Goal: Information Seeking & Learning: Compare options

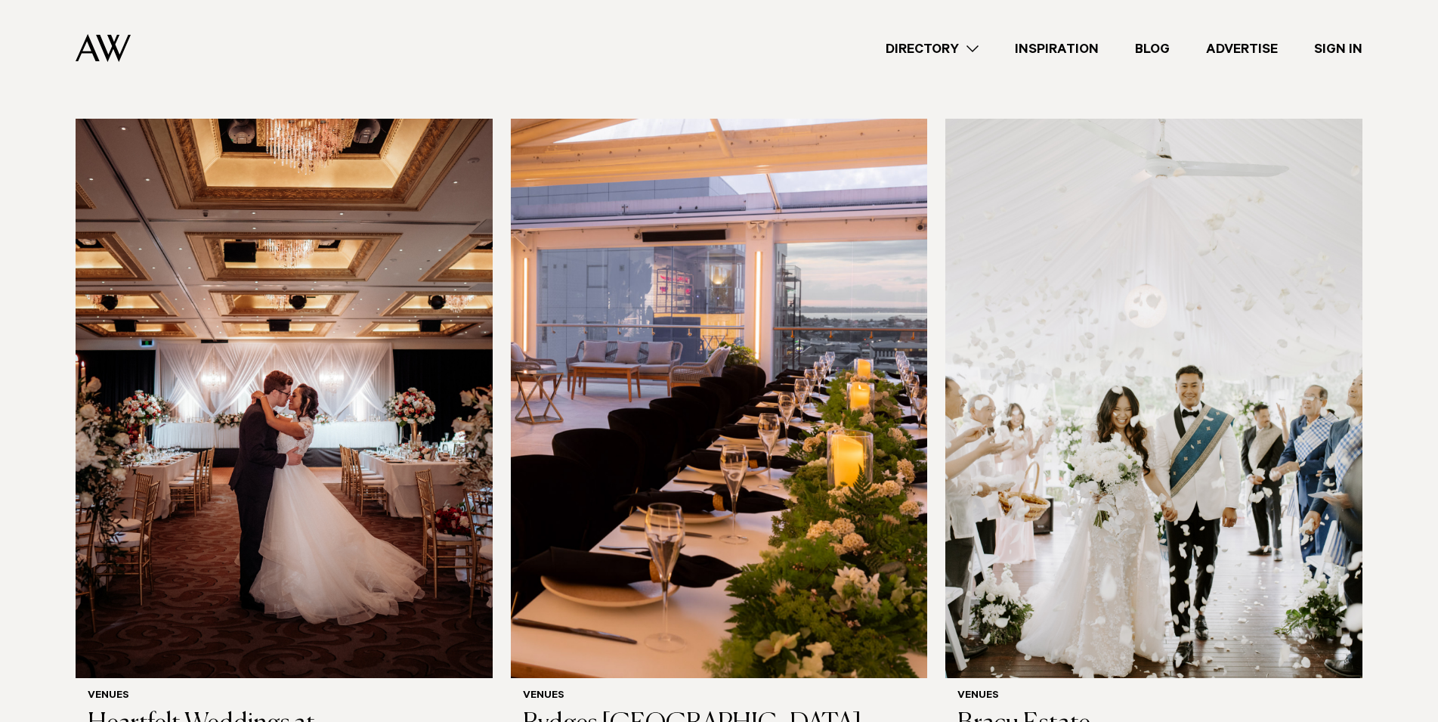
scroll to position [462, 0]
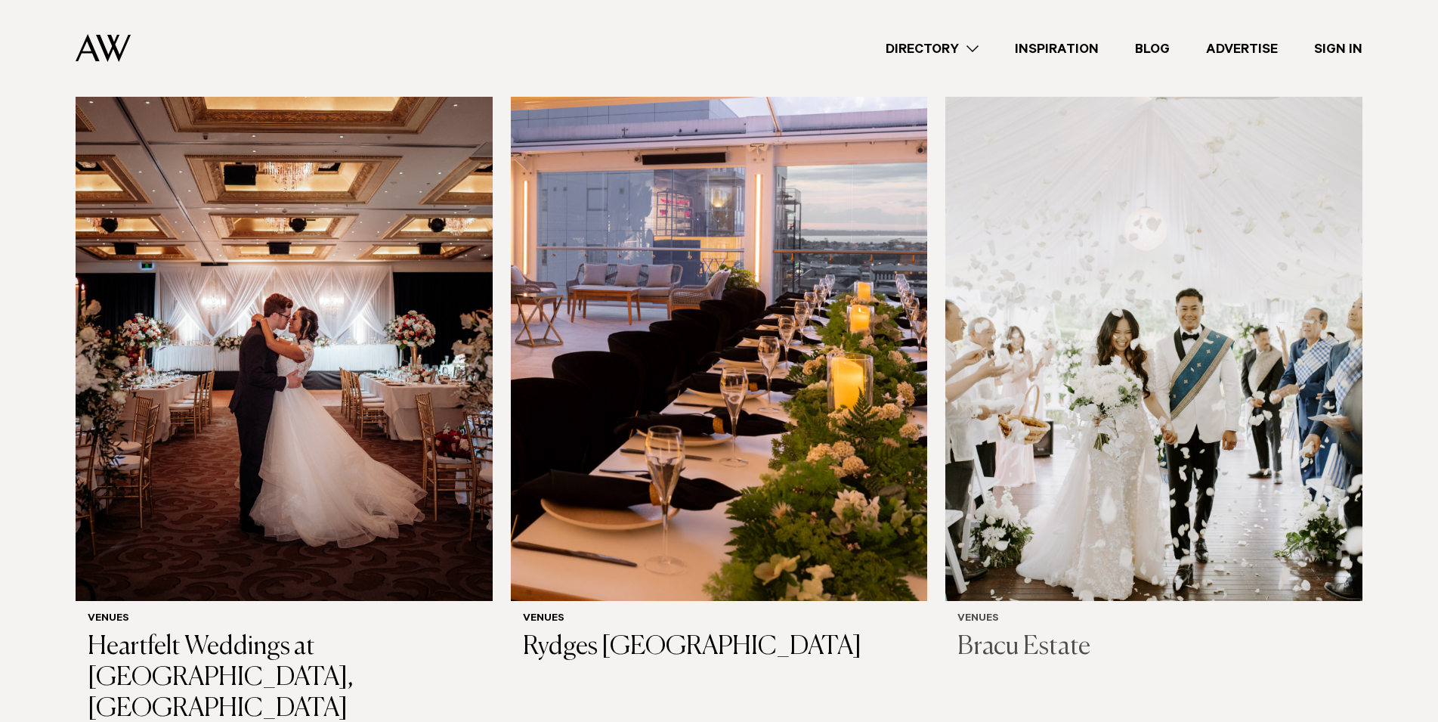
click at [1184, 495] on img at bounding box center [1153, 321] width 417 height 559
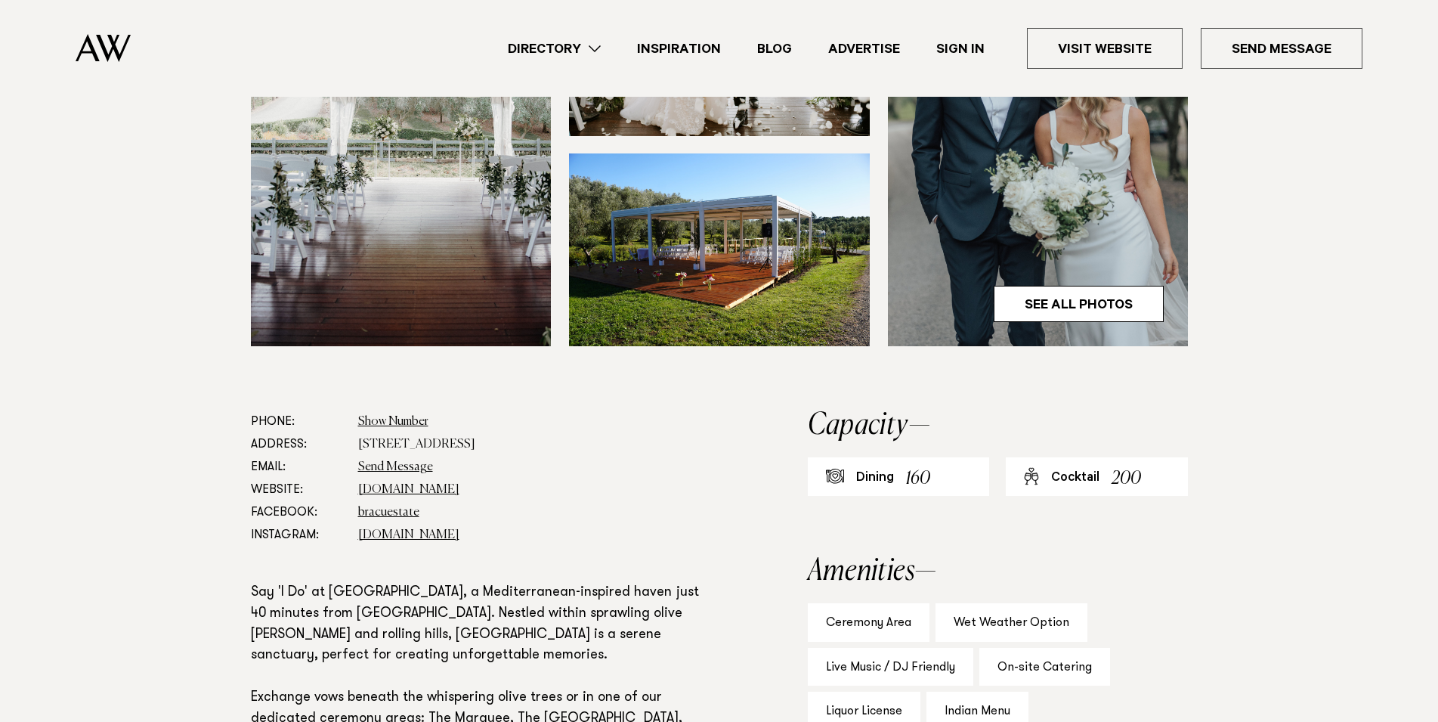
scroll to position [617, 0]
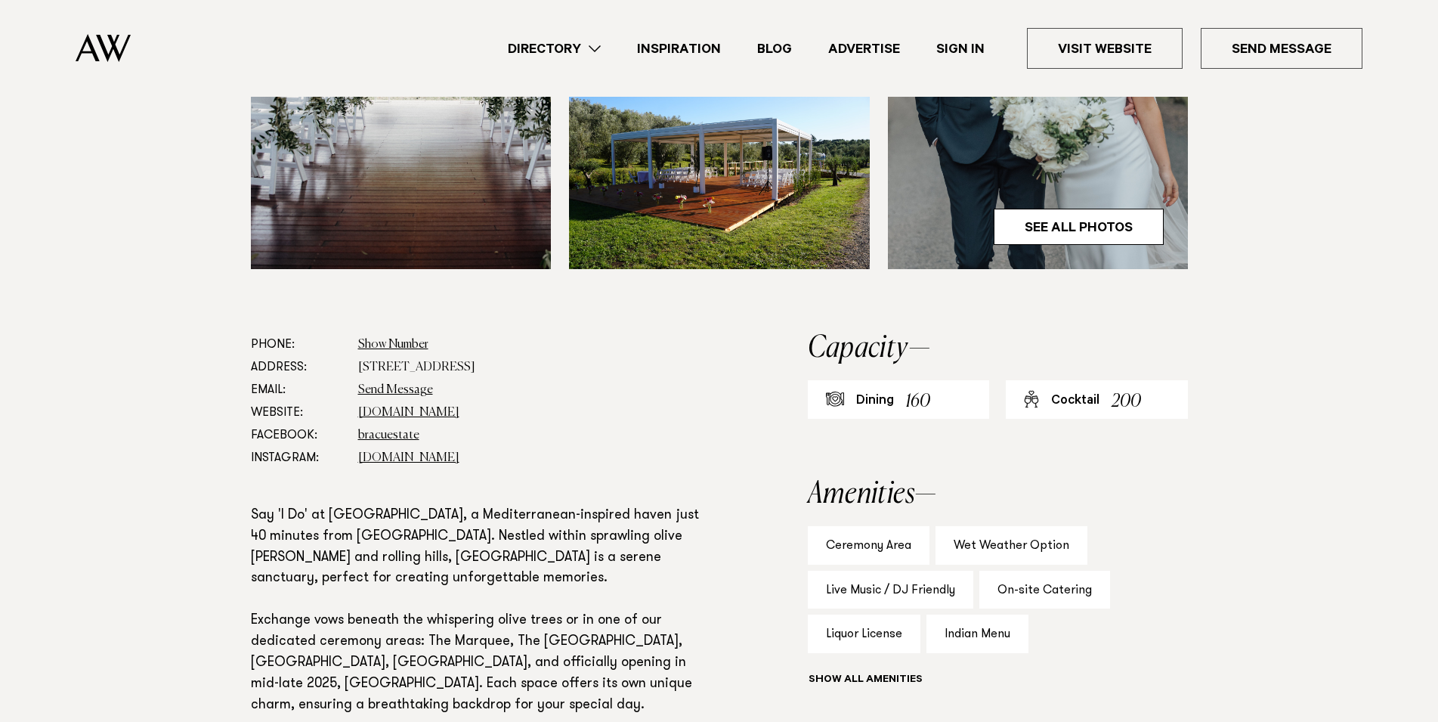
click at [433, 369] on dd "49 Main Road, Bombay 2675" at bounding box center [534, 367] width 352 height 23
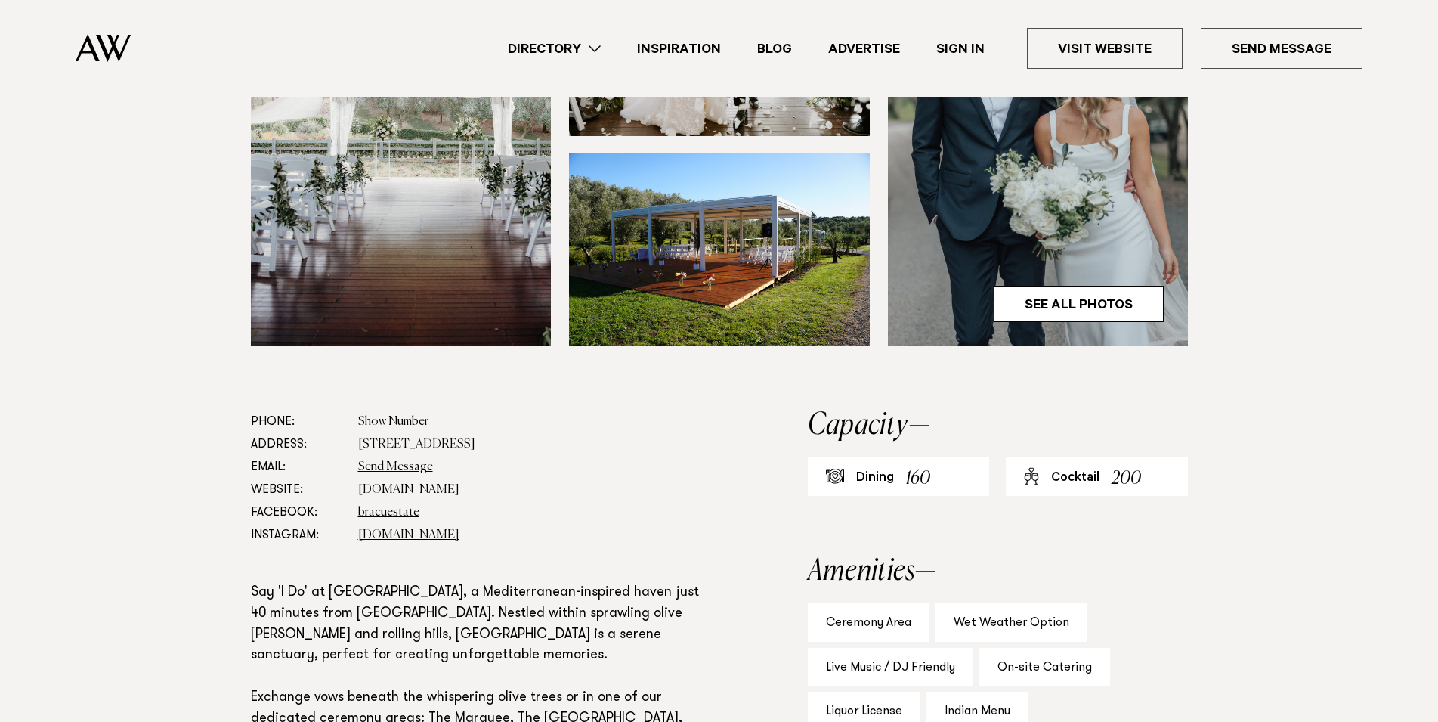
scroll to position [385, 0]
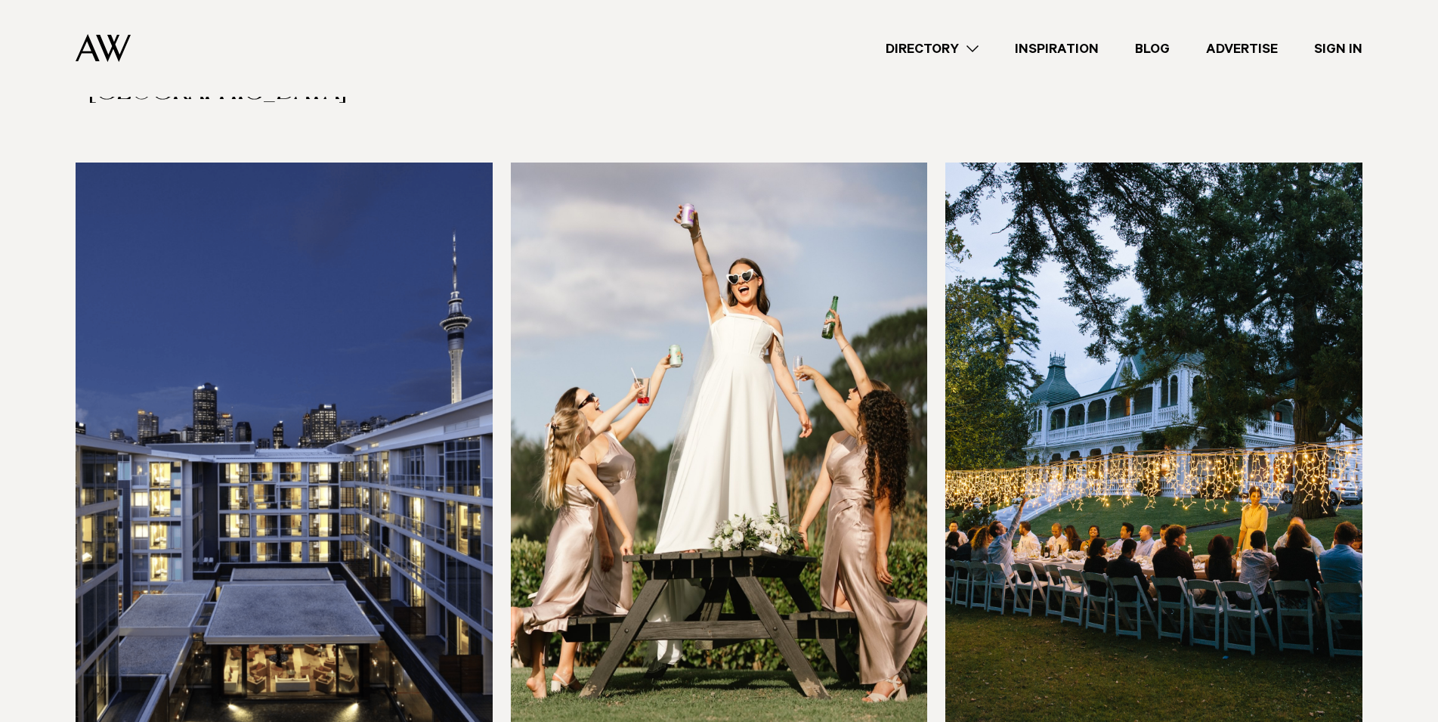
scroll to position [1156, 0]
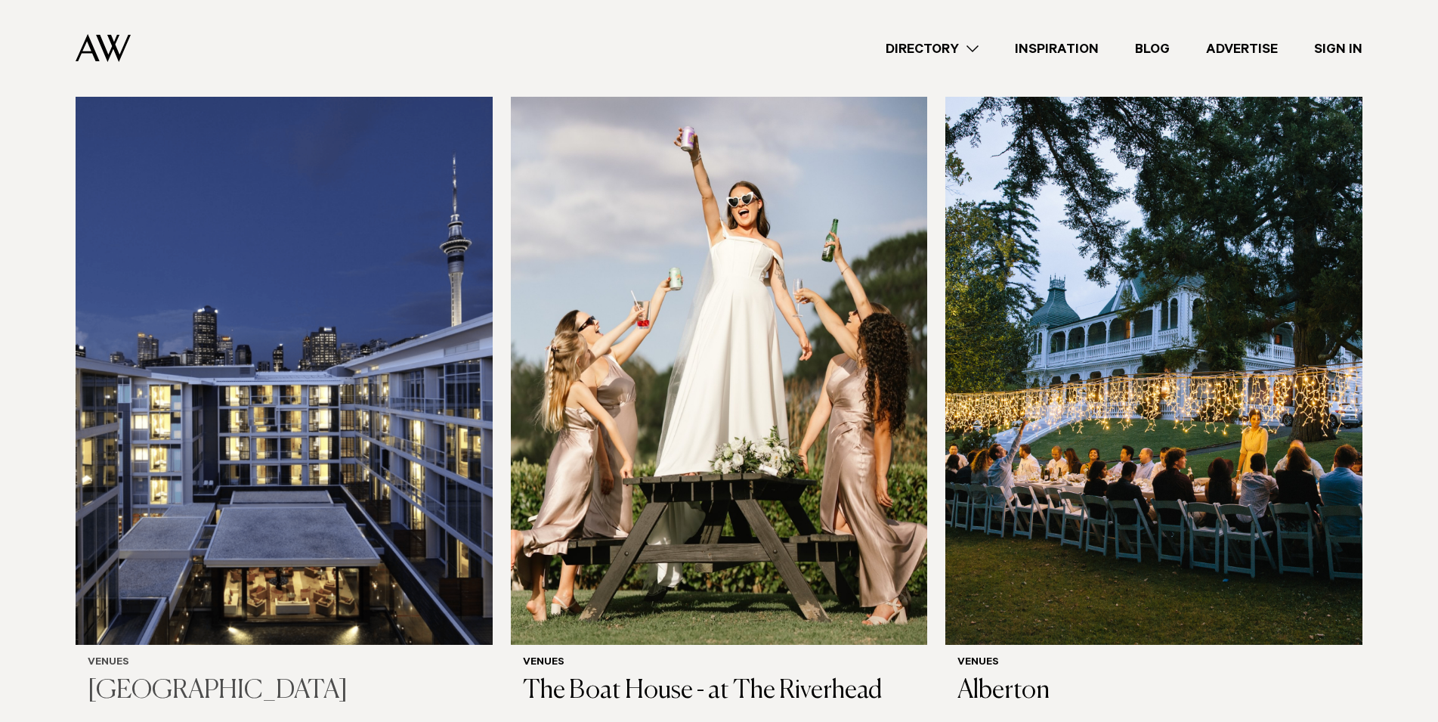
click at [373, 288] on img at bounding box center [284, 364] width 417 height 559
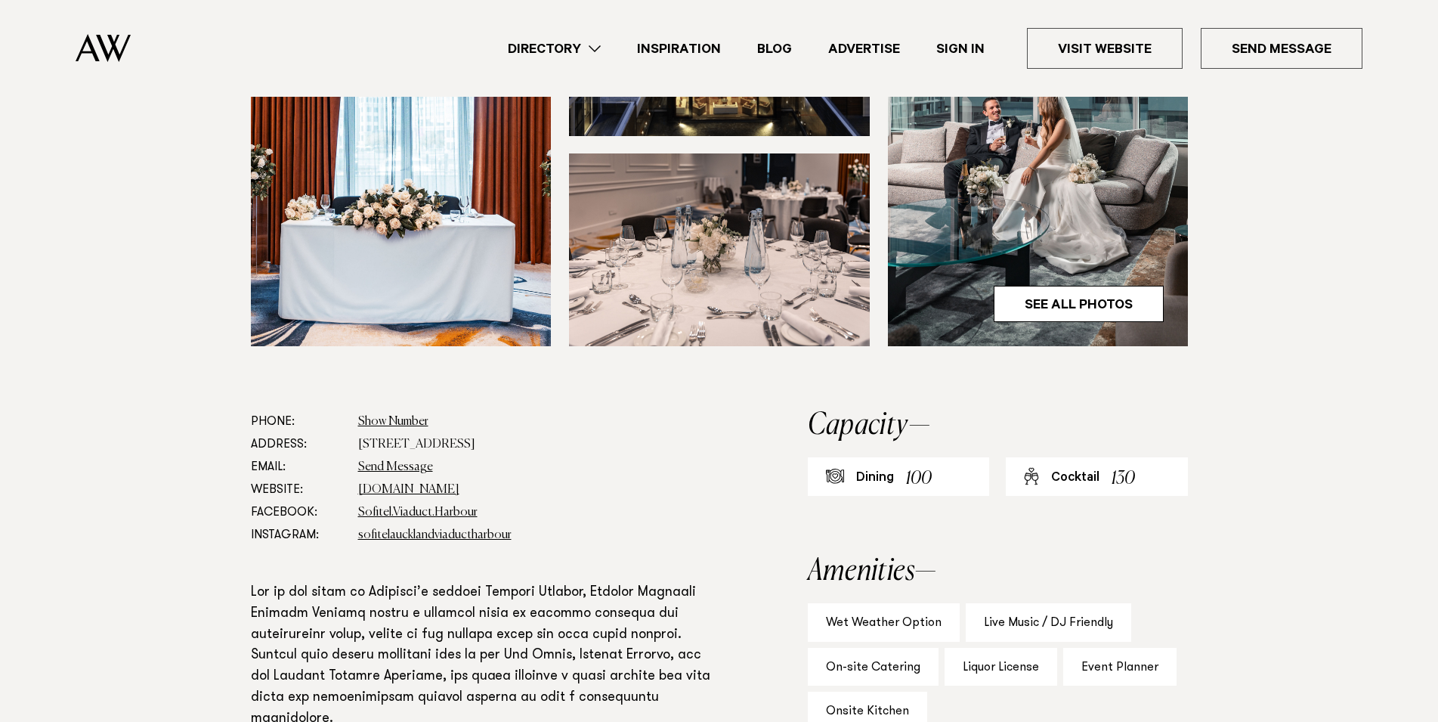
scroll to position [617, 0]
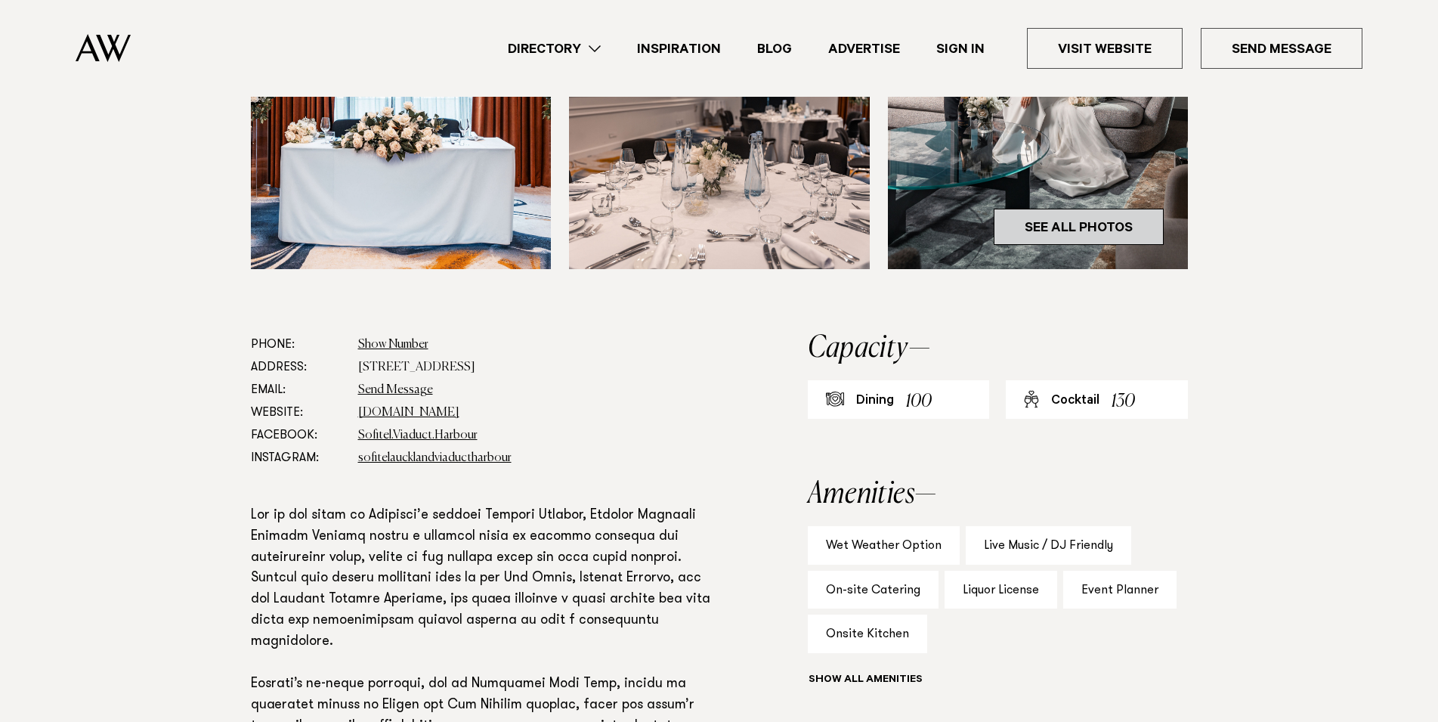
click at [1069, 245] on link "See All Photos" at bounding box center [1079, 227] width 170 height 36
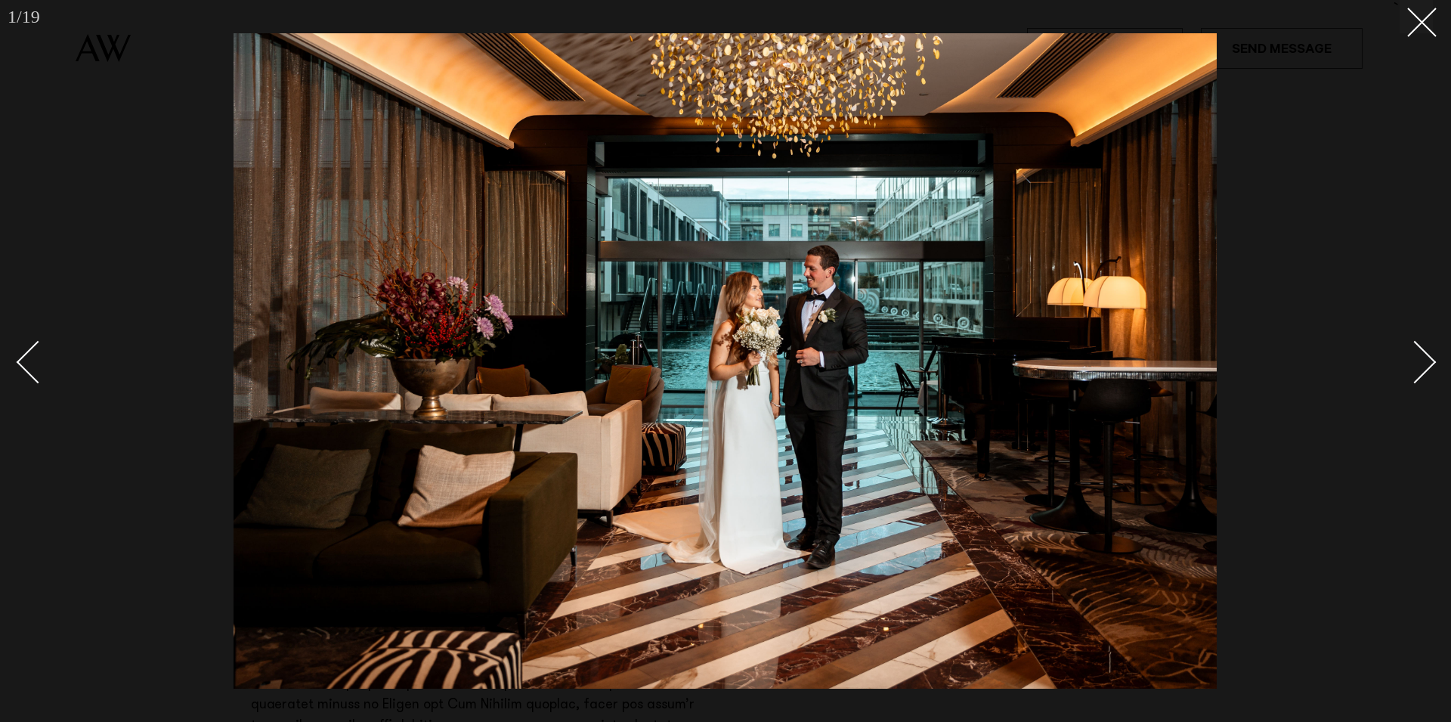
click at [1434, 363] on div "Next slide" at bounding box center [1414, 361] width 43 height 43
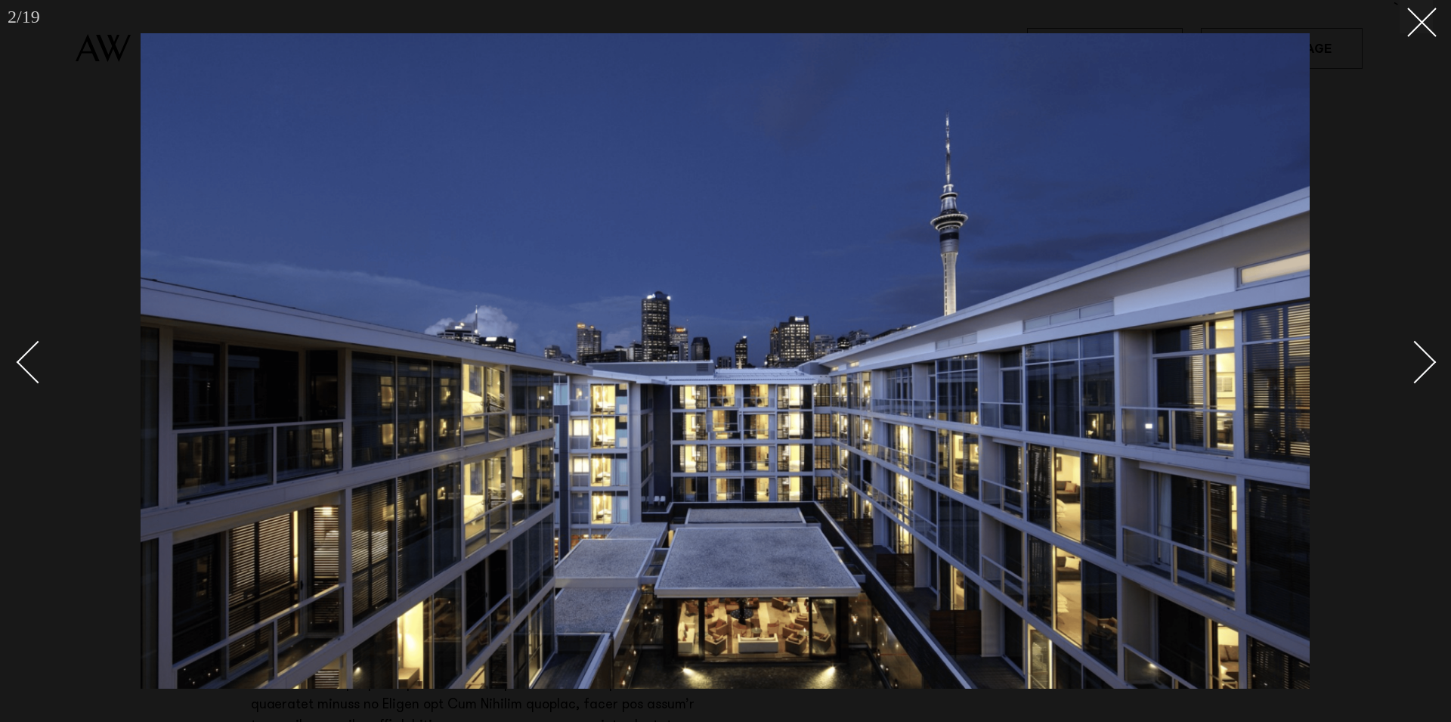
click at [1433, 363] on div "Next slide" at bounding box center [1414, 361] width 43 height 43
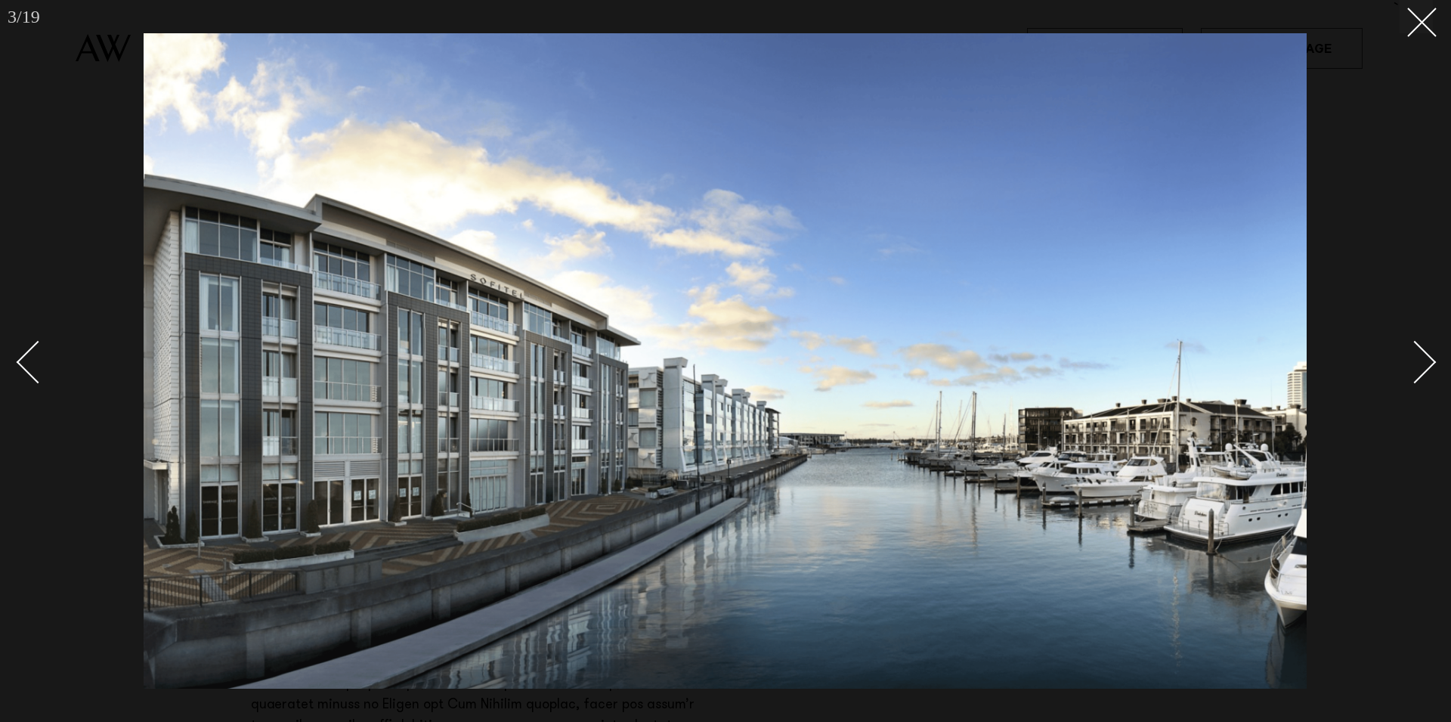
click at [1431, 363] on div "Next slide" at bounding box center [1414, 361] width 43 height 43
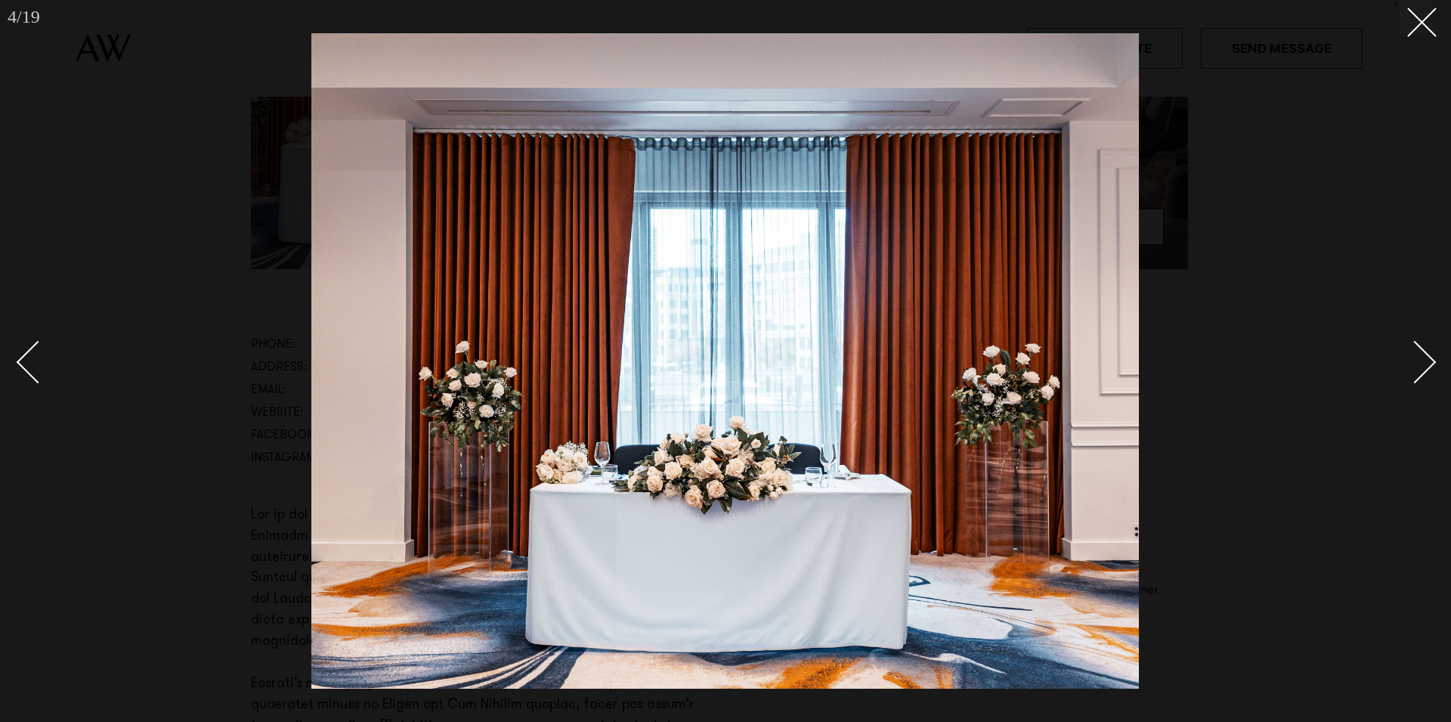
click at [1431, 363] on div "Next slide" at bounding box center [1414, 361] width 43 height 43
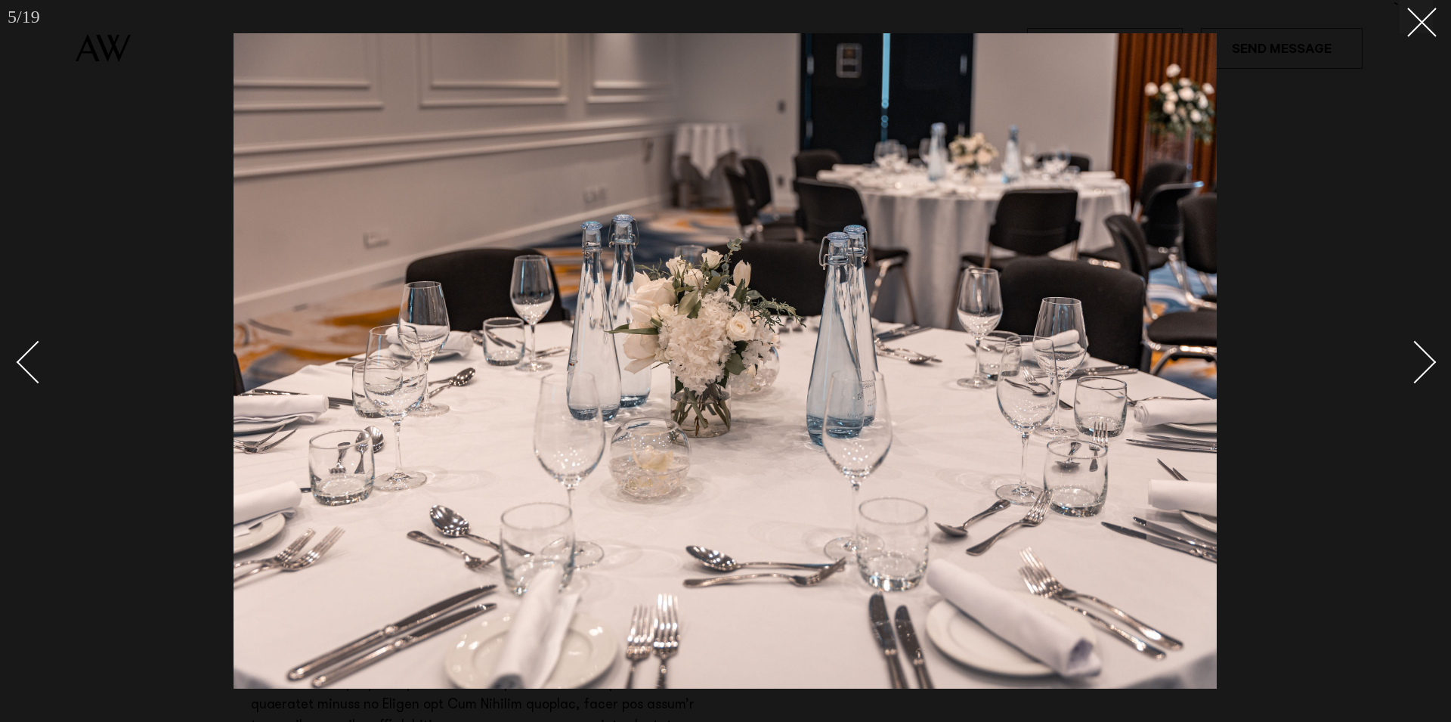
click at [1431, 363] on div "Next slide" at bounding box center [1414, 361] width 43 height 43
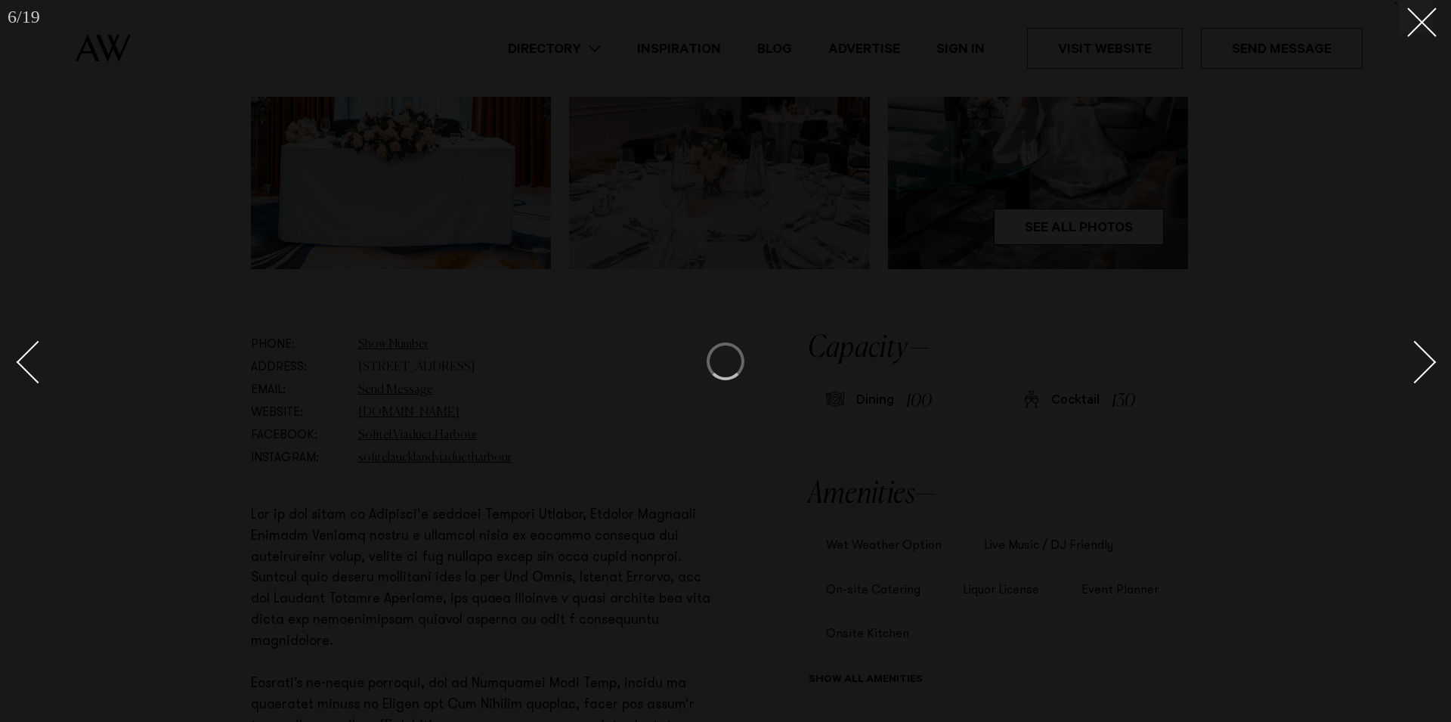
click at [1431, 363] on div "Next slide" at bounding box center [1414, 361] width 43 height 43
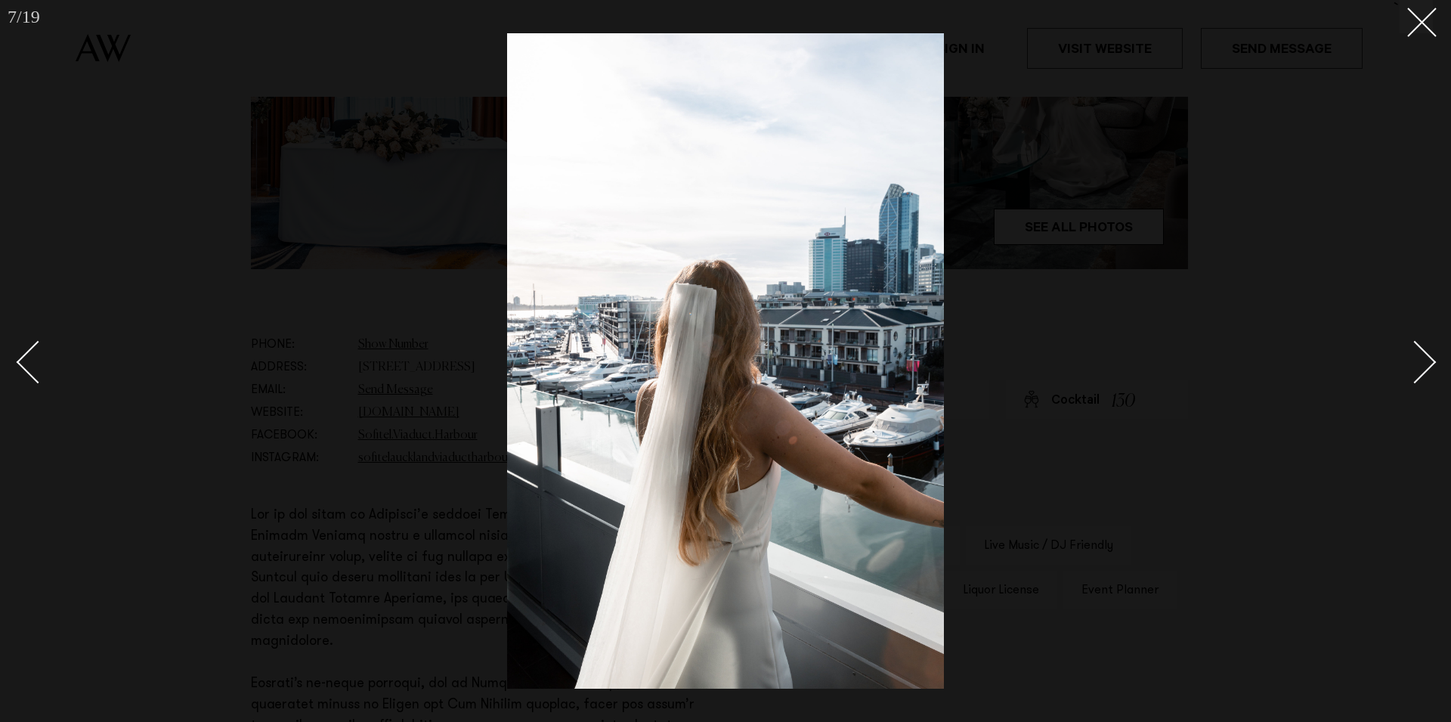
click at [1409, 372] on div "Next slide" at bounding box center [1414, 361] width 43 height 43
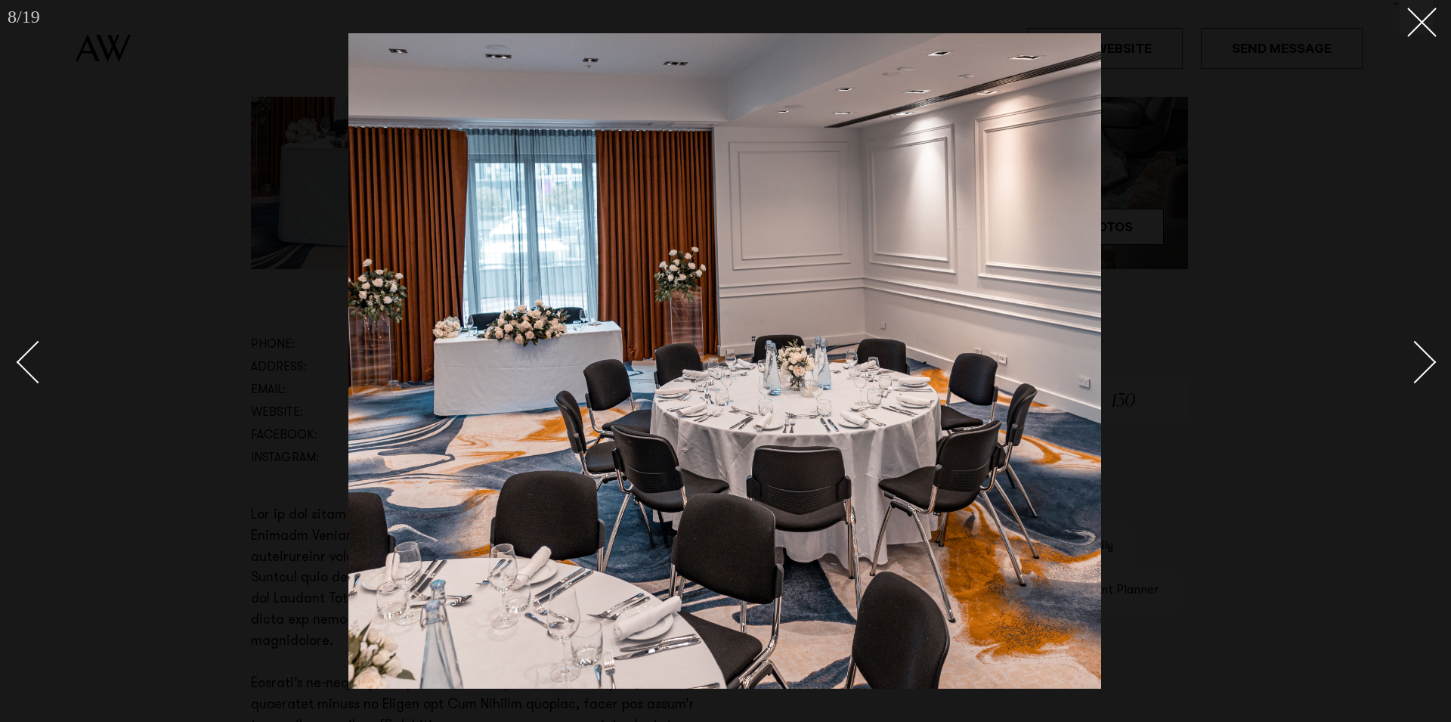
click at [1409, 372] on div "Next slide" at bounding box center [1414, 361] width 43 height 43
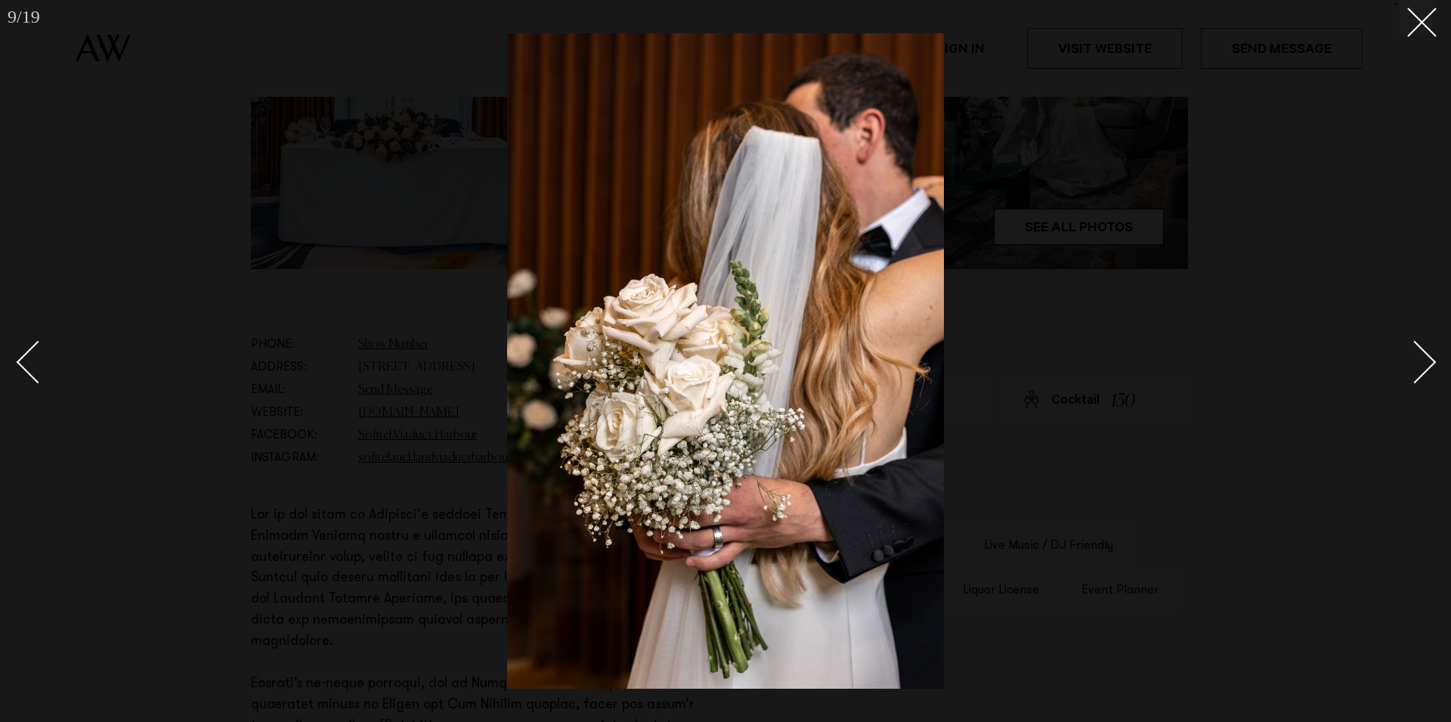
click at [1409, 373] on div "Next slide" at bounding box center [1414, 361] width 43 height 43
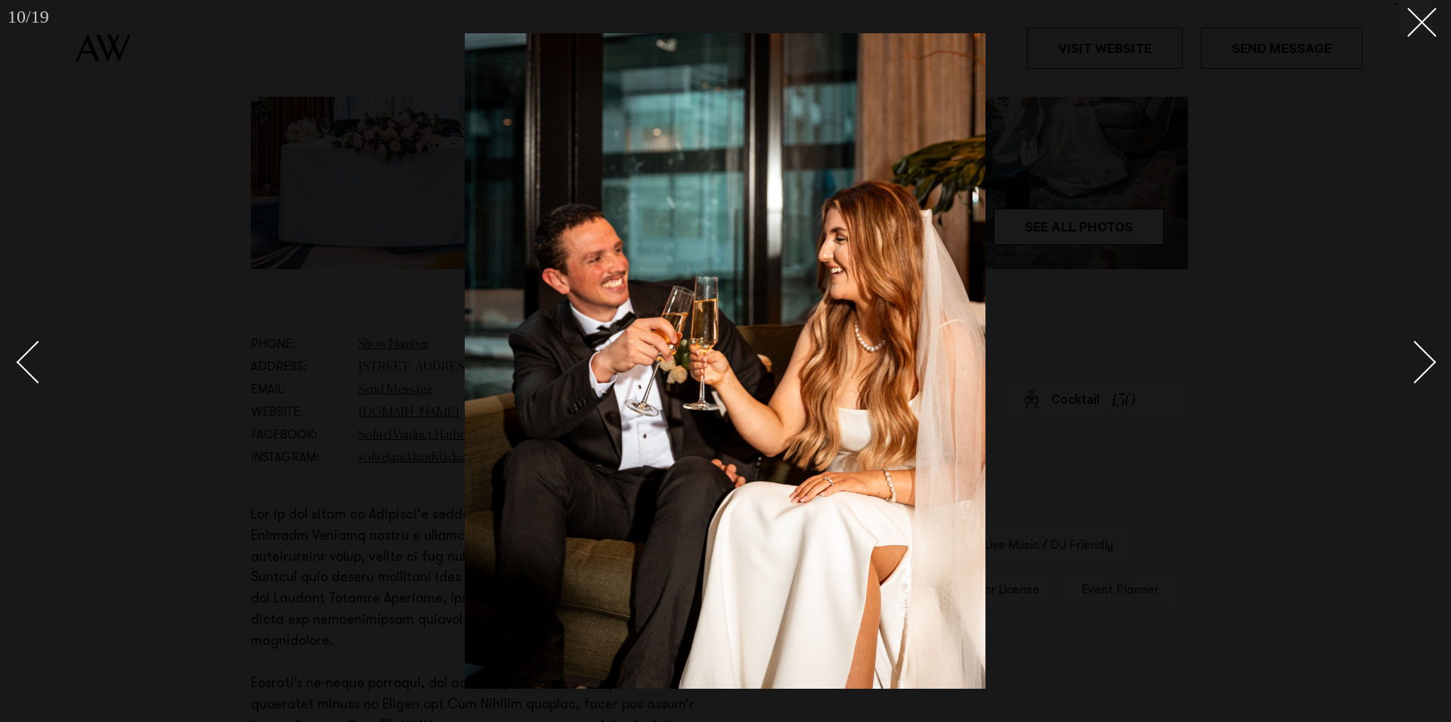
click at [1408, 373] on div "Next slide" at bounding box center [1414, 361] width 43 height 43
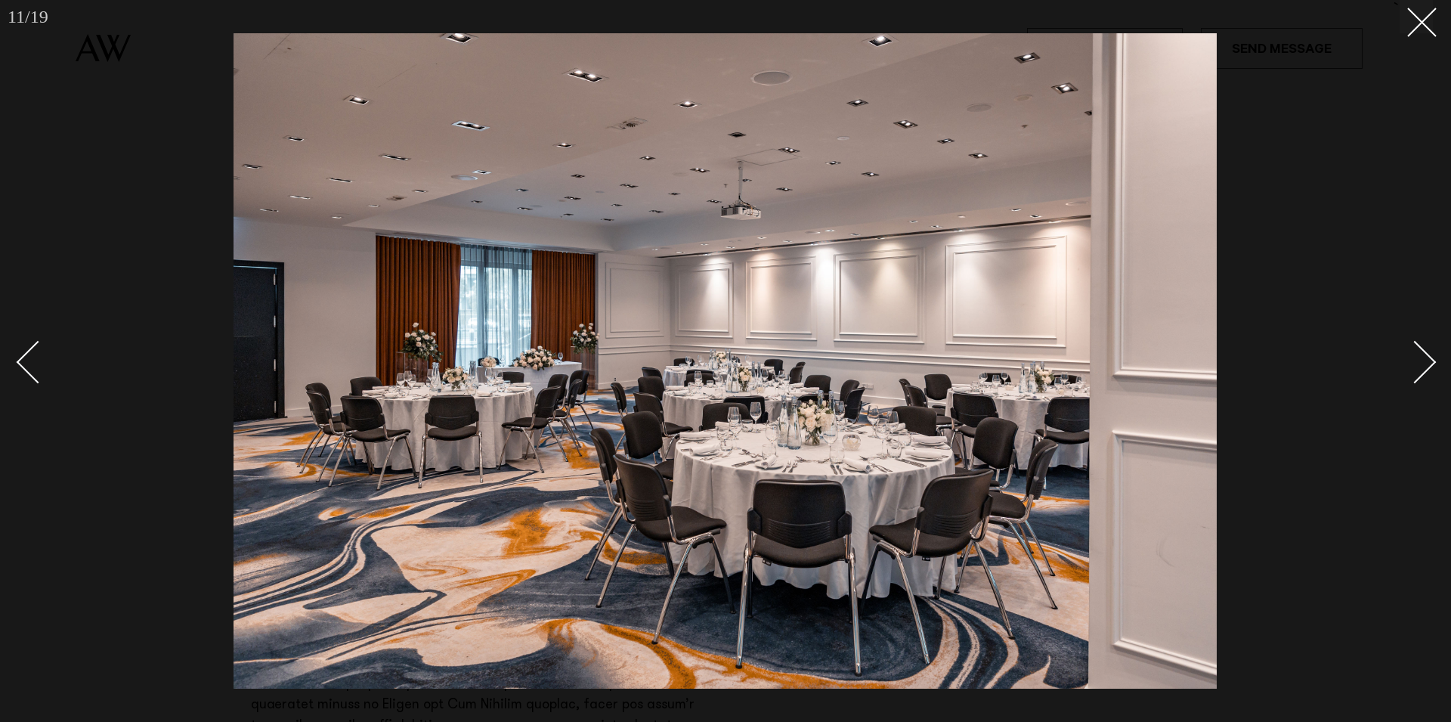
click at [1408, 373] on div "Next slide" at bounding box center [1414, 361] width 43 height 43
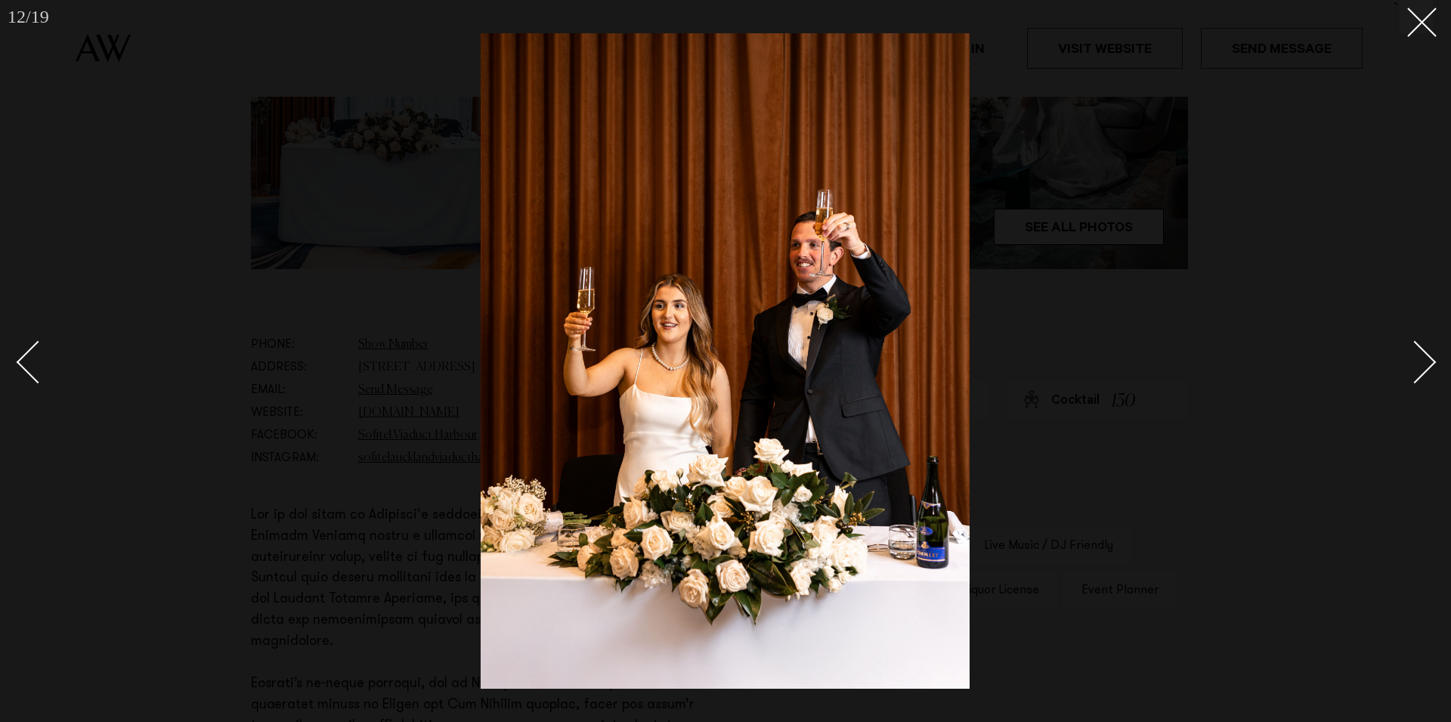
click at [1408, 373] on div "Next slide" at bounding box center [1414, 361] width 43 height 43
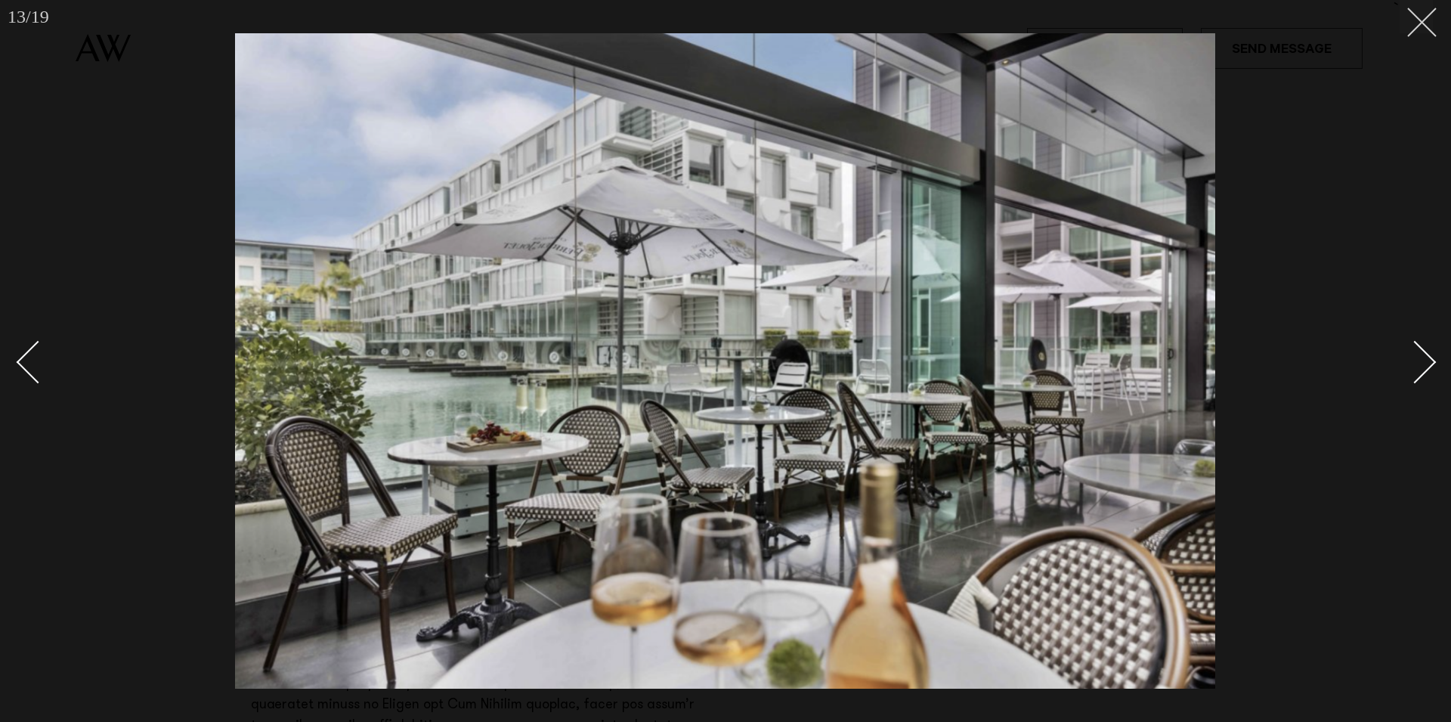
click at [1420, 22] on icon at bounding box center [1416, 17] width 18 height 18
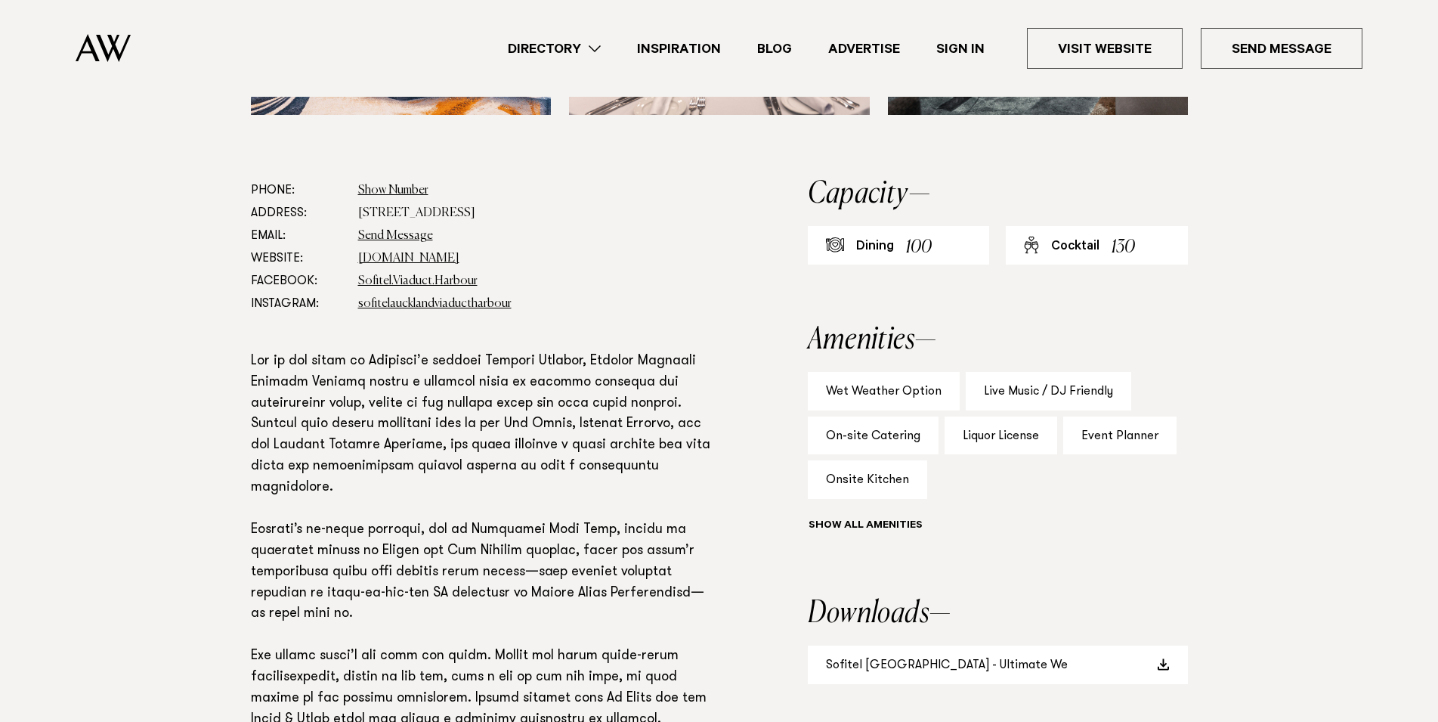
scroll to position [694, 0]
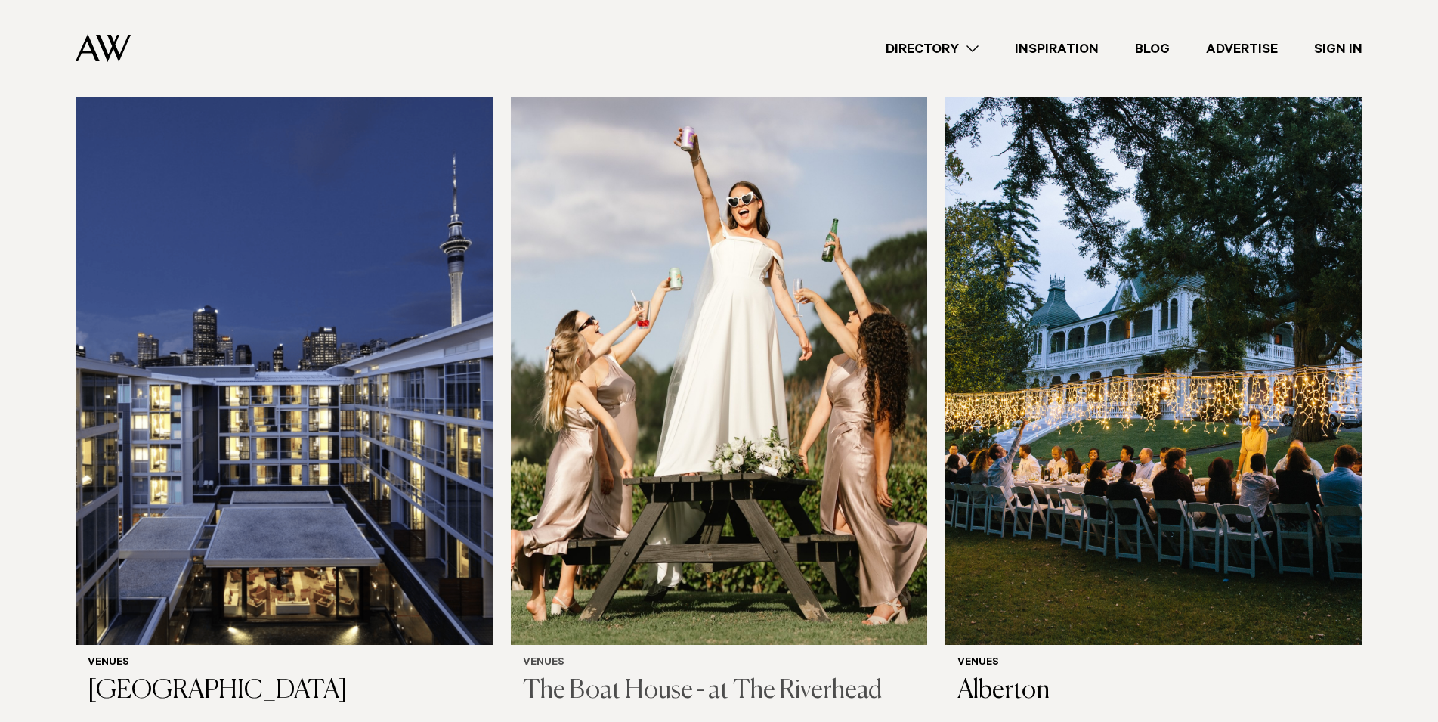
scroll to position [1233, 0]
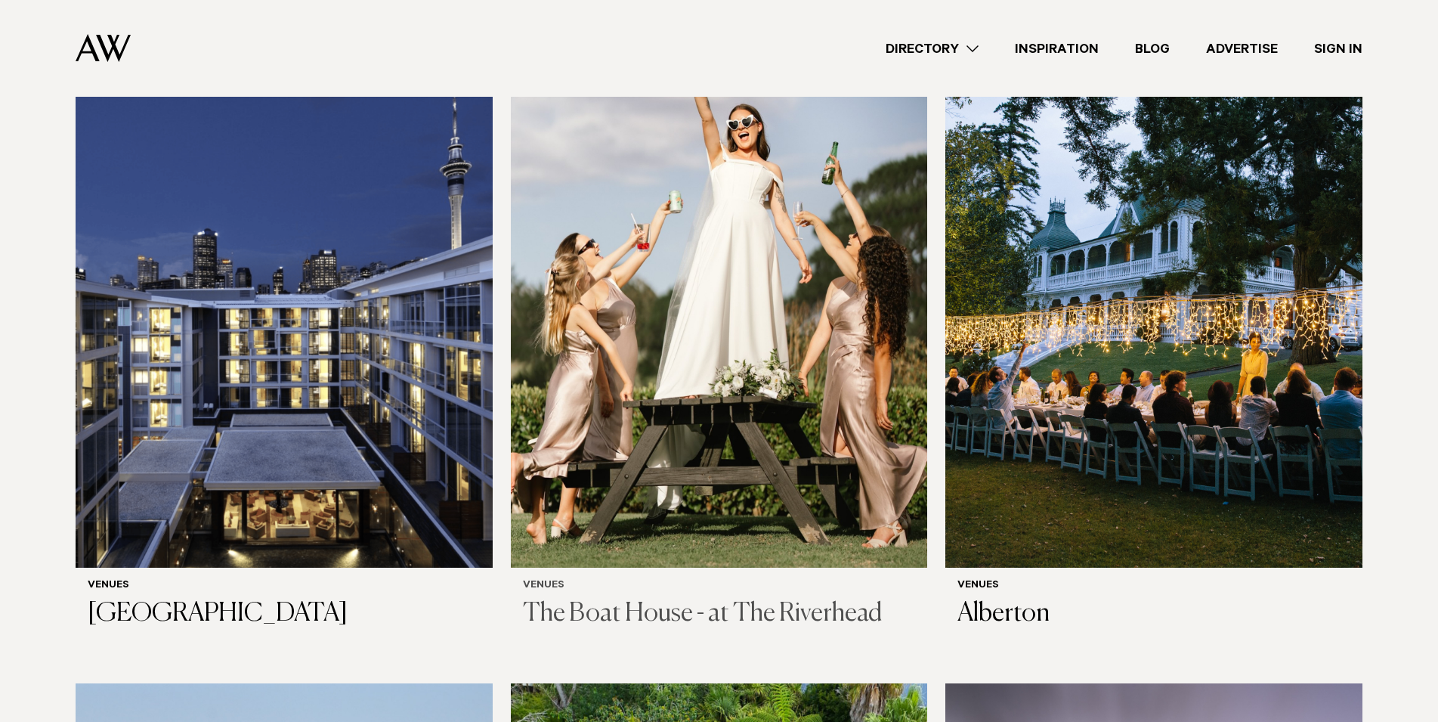
click at [732, 351] on img at bounding box center [719, 287] width 417 height 559
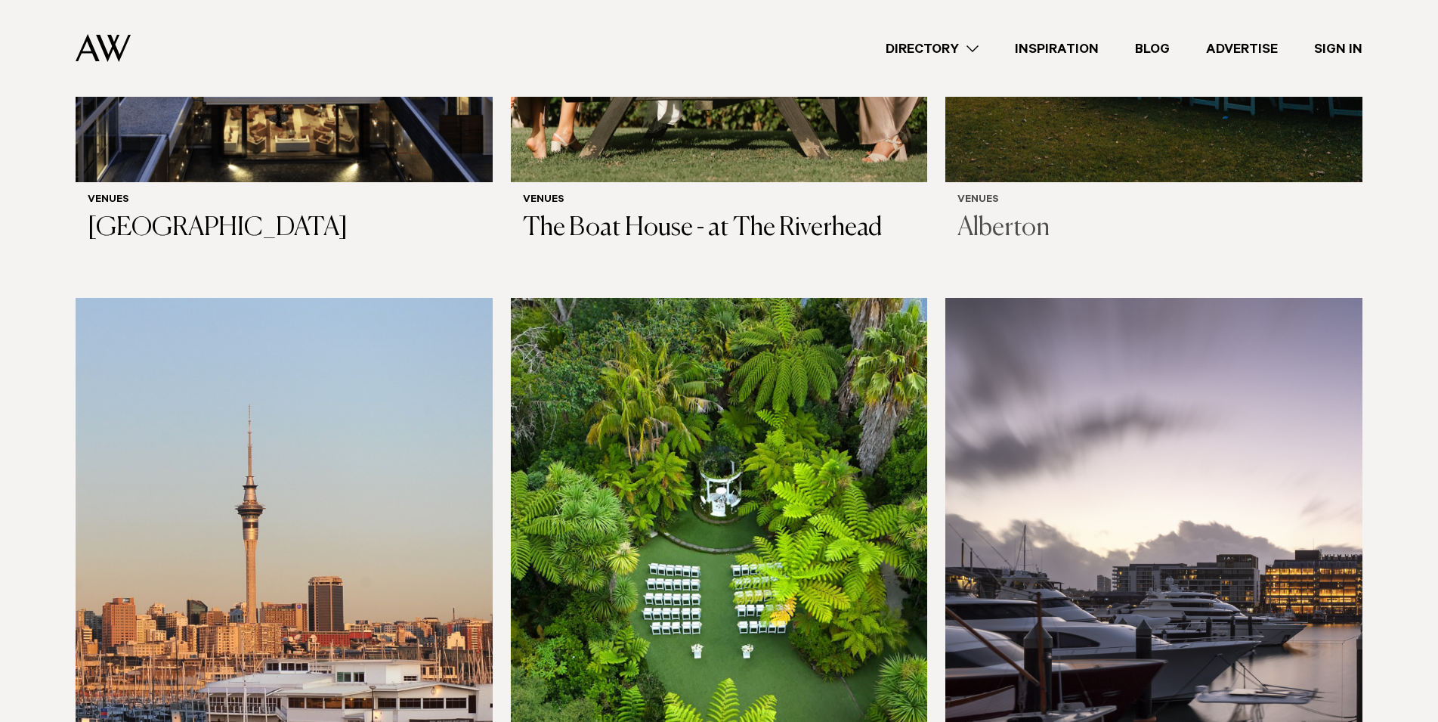
scroll to position [1850, 0]
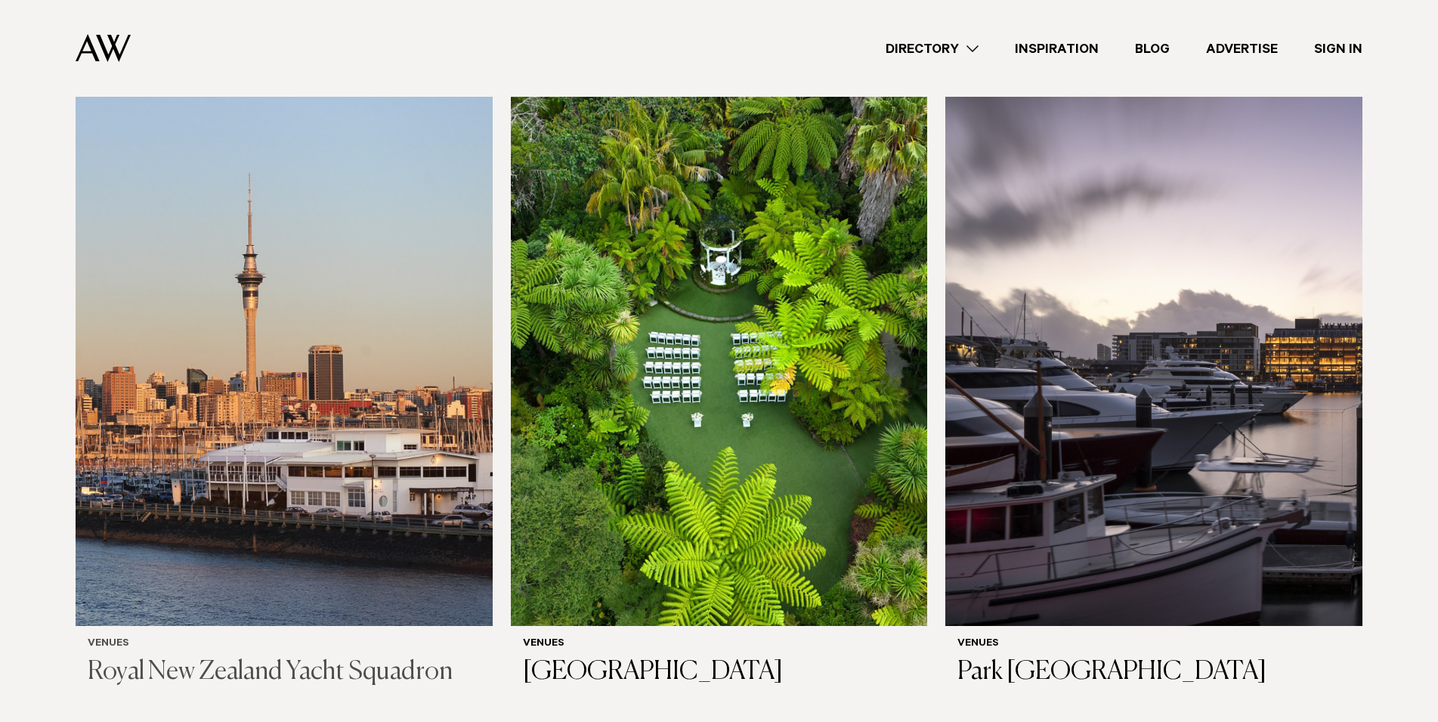
click at [297, 431] on img at bounding box center [284, 346] width 417 height 559
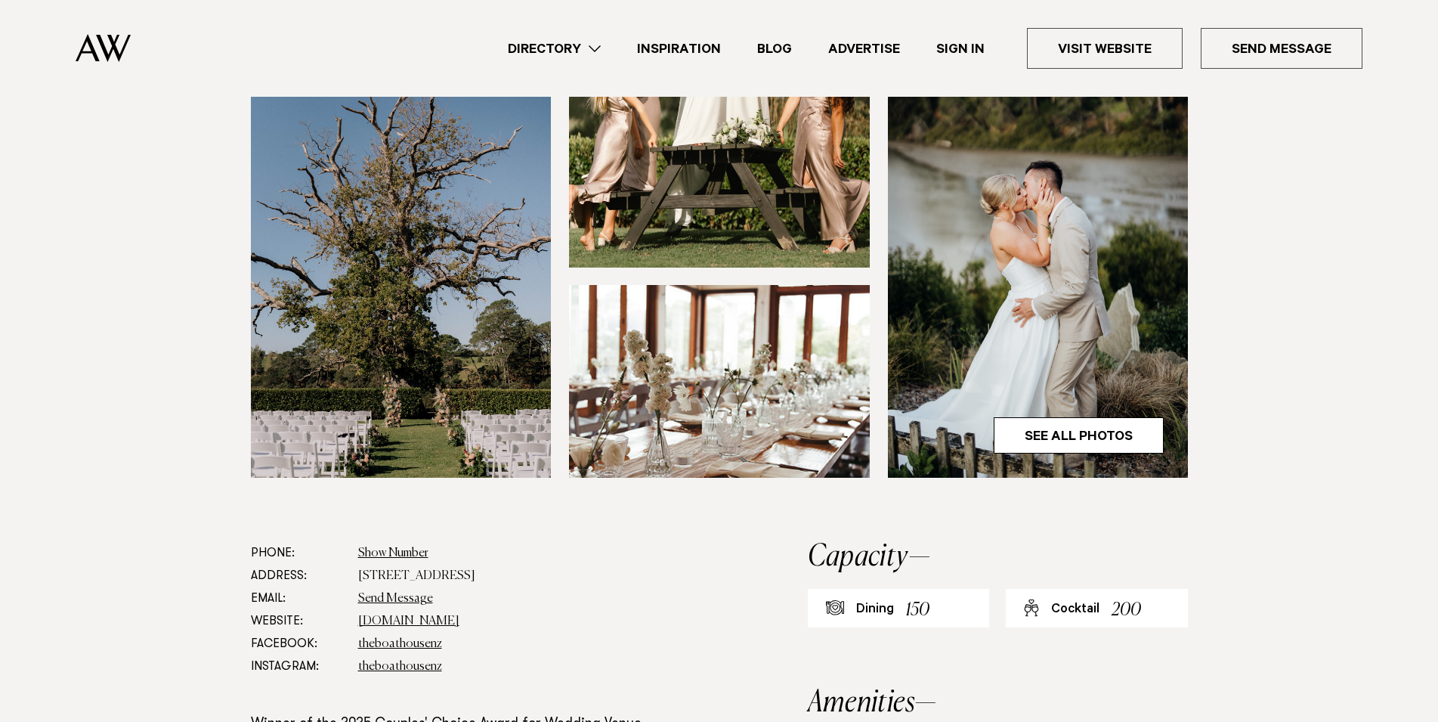
scroll to position [540, 0]
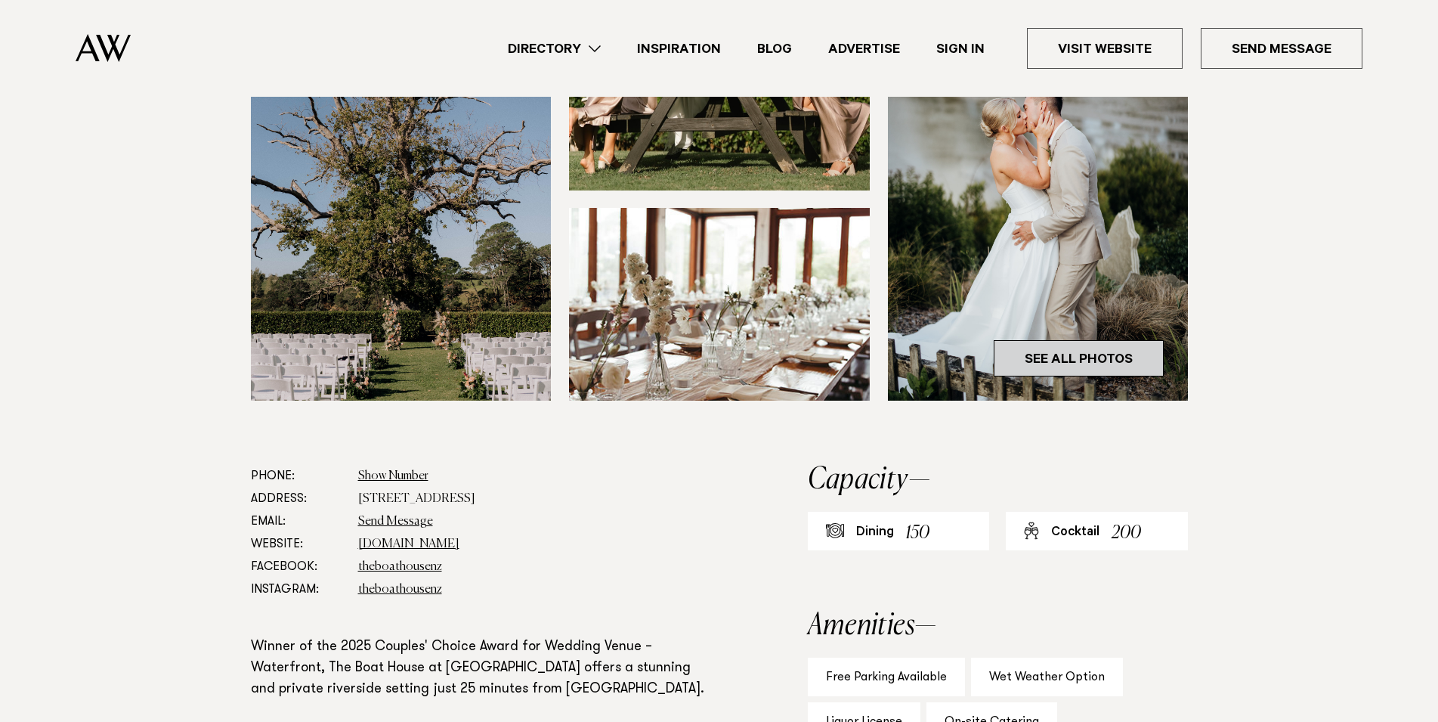
click at [1049, 370] on link "See All Photos" at bounding box center [1079, 358] width 170 height 36
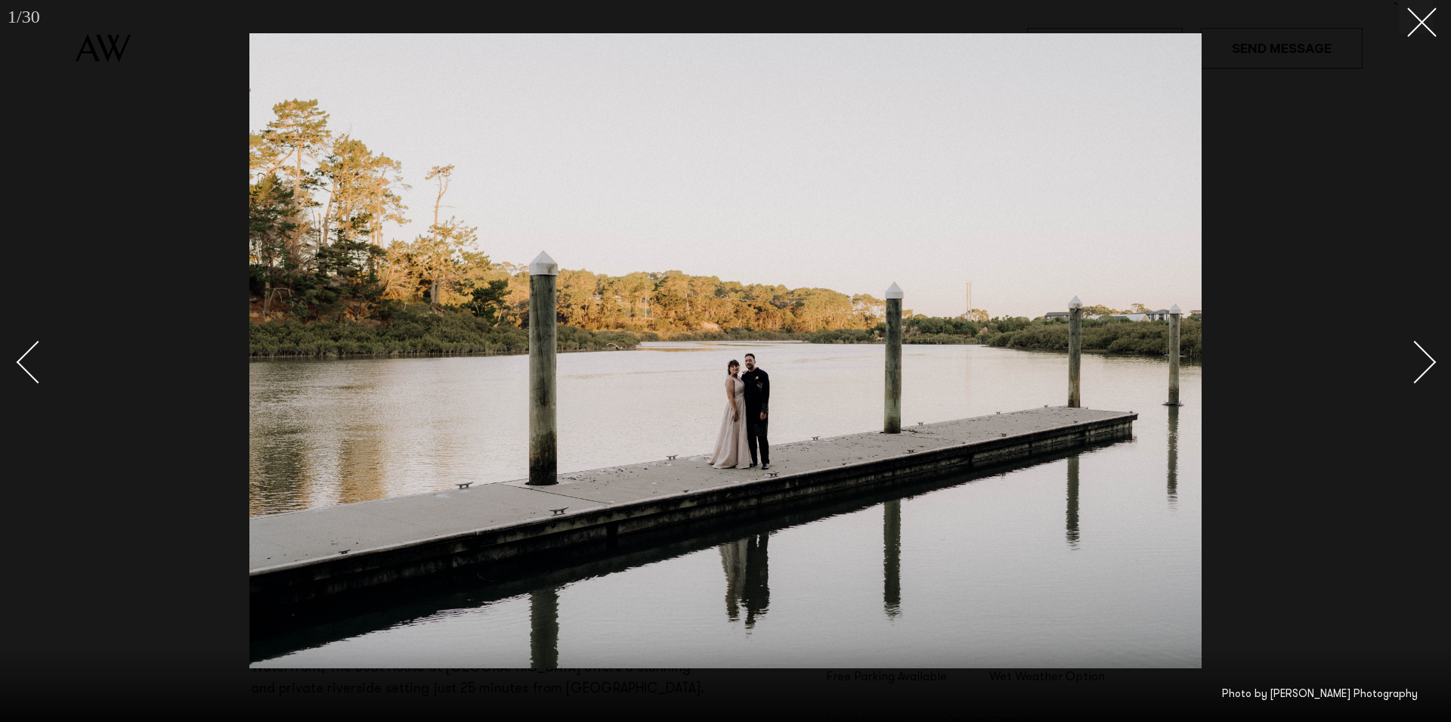
click at [1430, 357] on div "Next slide" at bounding box center [1414, 361] width 43 height 43
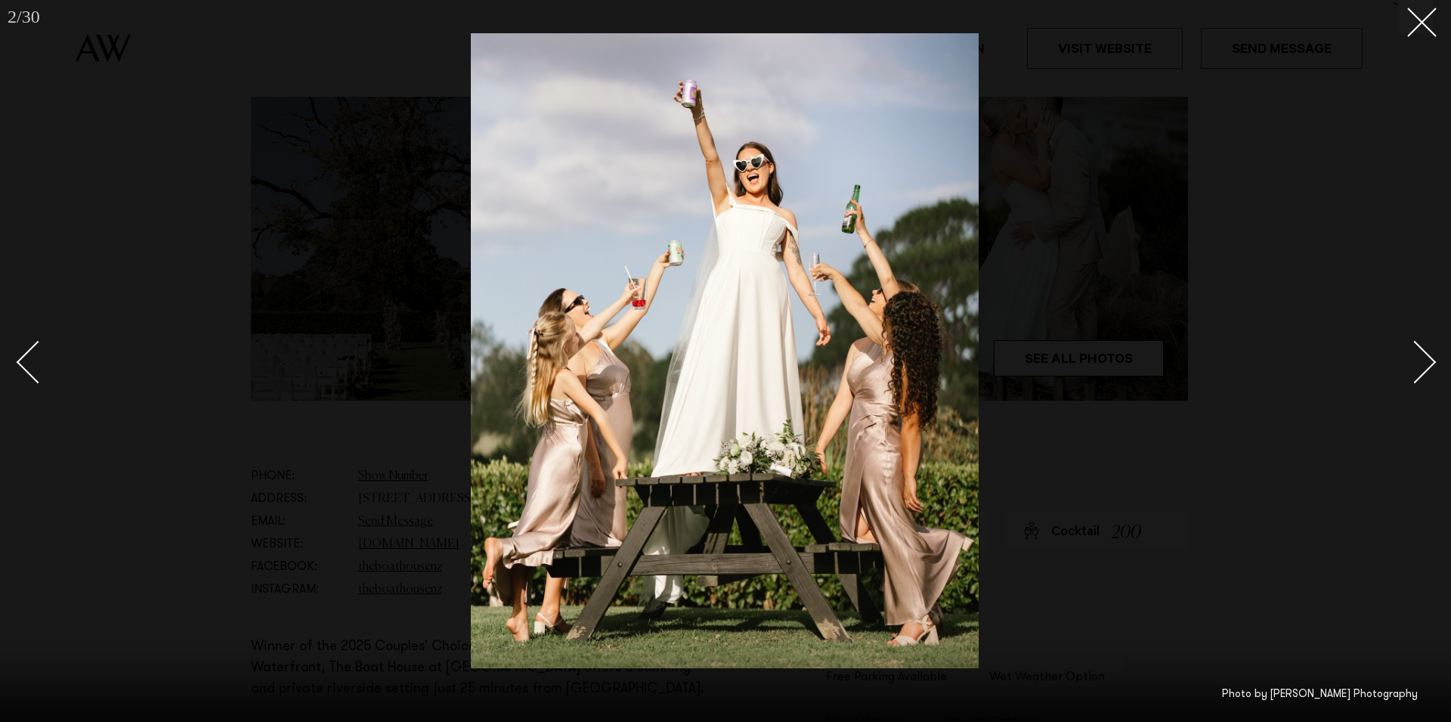
click at [1430, 357] on div "Next slide" at bounding box center [1414, 361] width 43 height 43
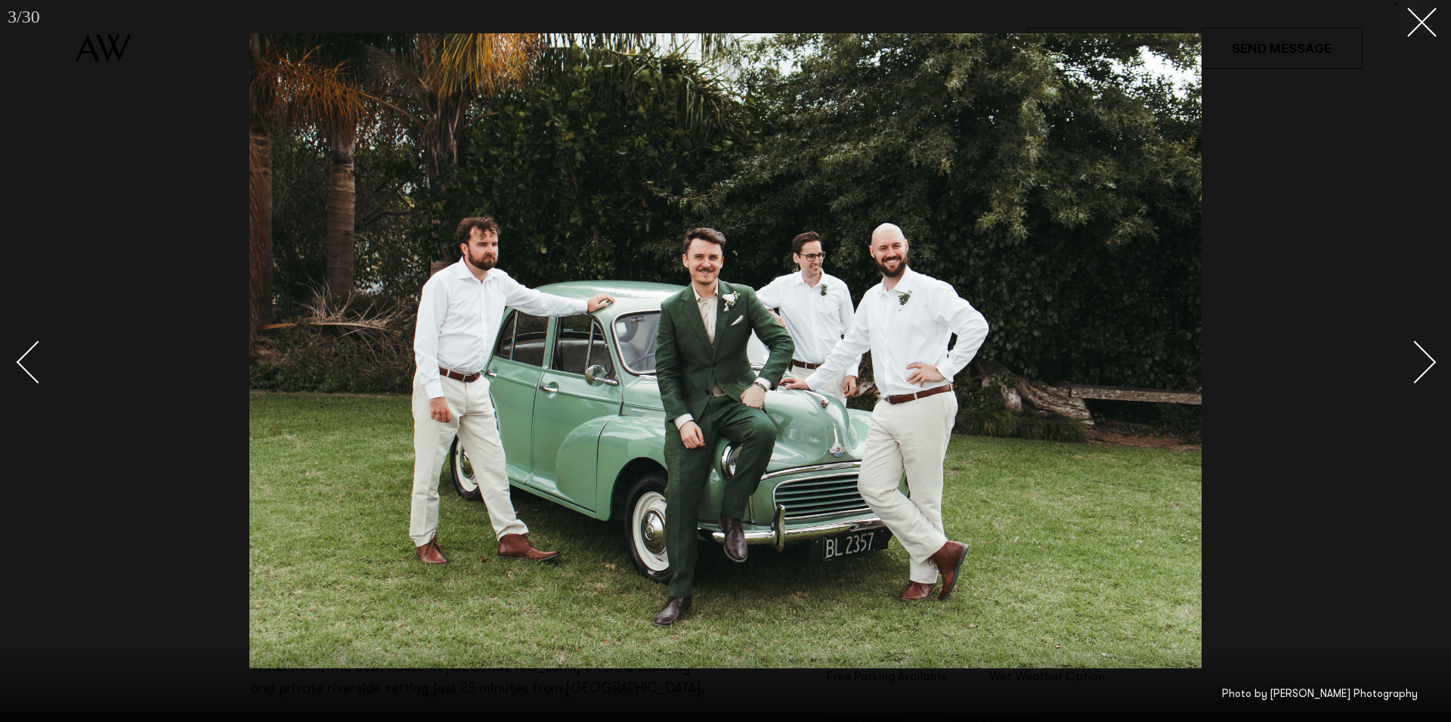
click at [1430, 357] on div "Next slide" at bounding box center [1414, 361] width 43 height 43
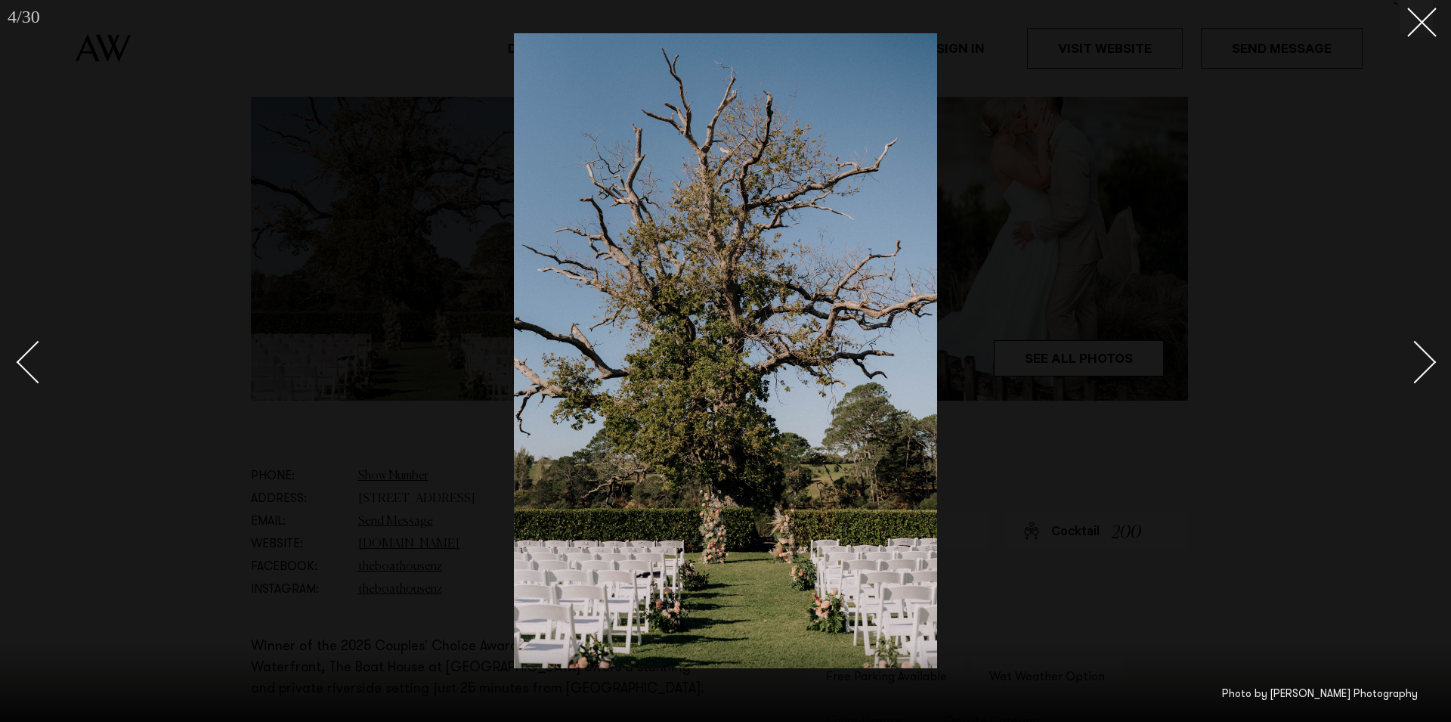
click at [1430, 357] on div "Next slide" at bounding box center [1414, 361] width 43 height 43
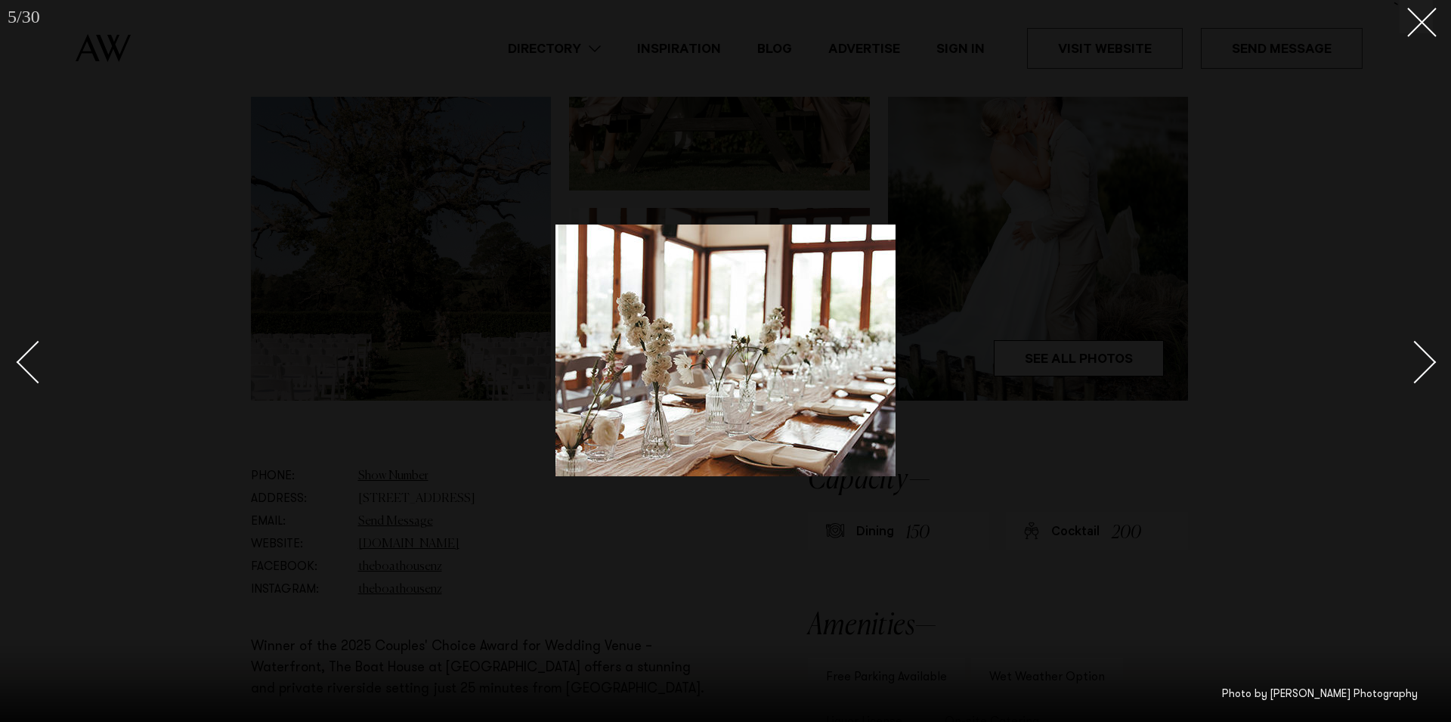
click at [1430, 358] on div "Next slide" at bounding box center [1414, 361] width 43 height 43
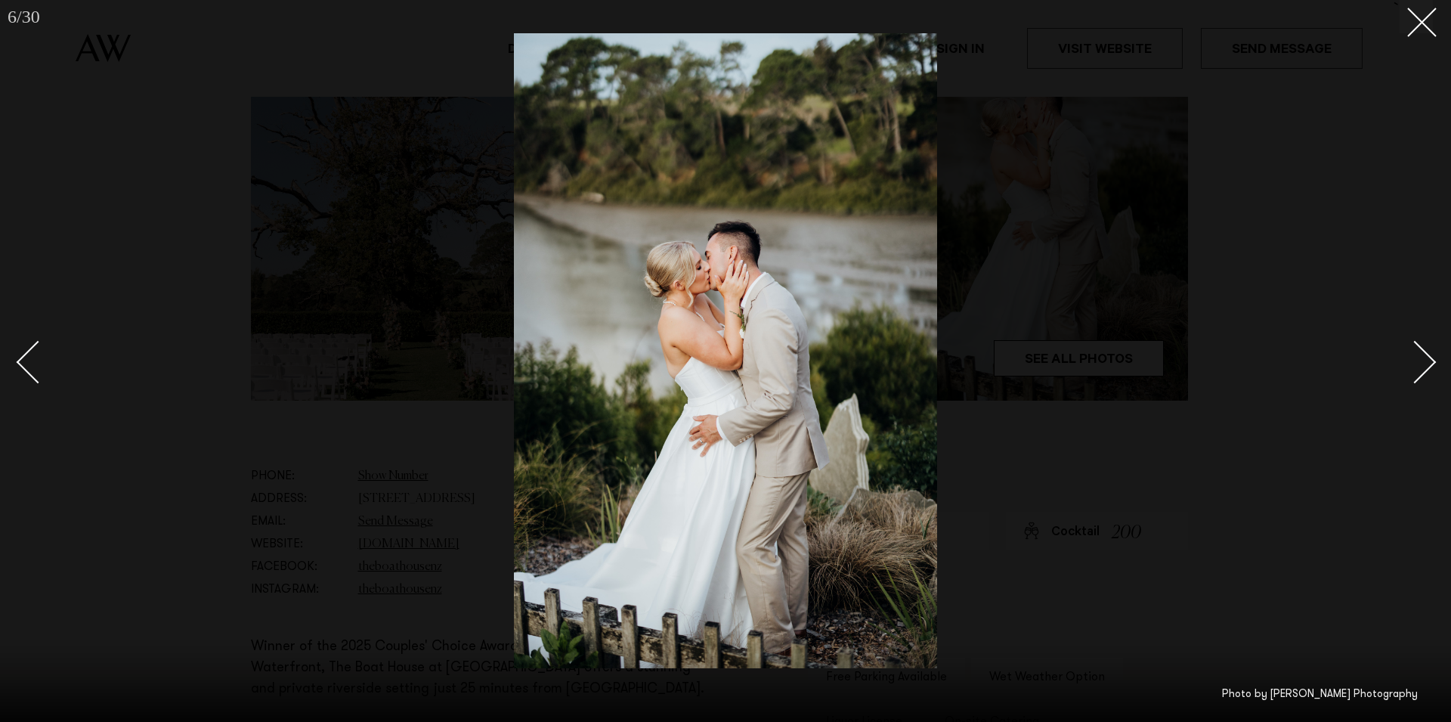
click at [1430, 358] on div "Next slide" at bounding box center [1414, 361] width 43 height 43
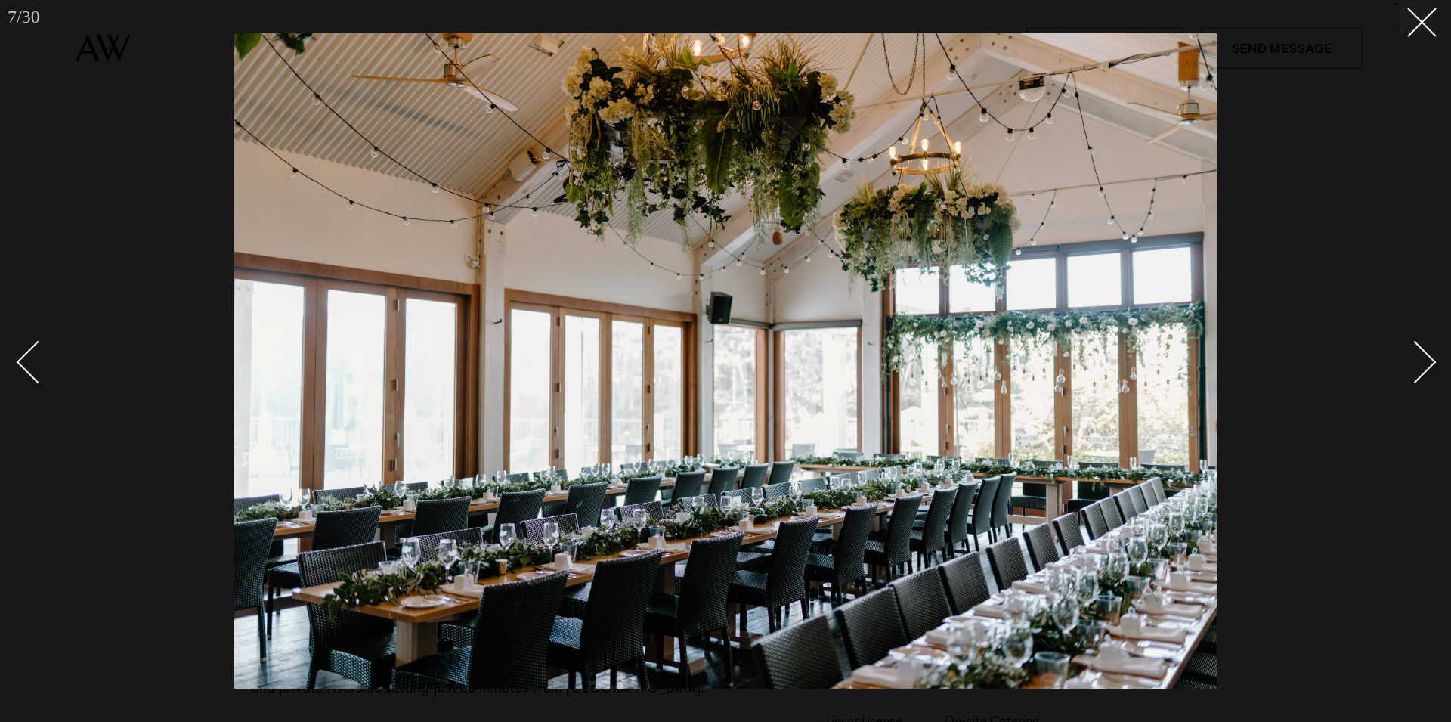
click at [1415, 374] on div "Next slide" at bounding box center [1414, 361] width 43 height 43
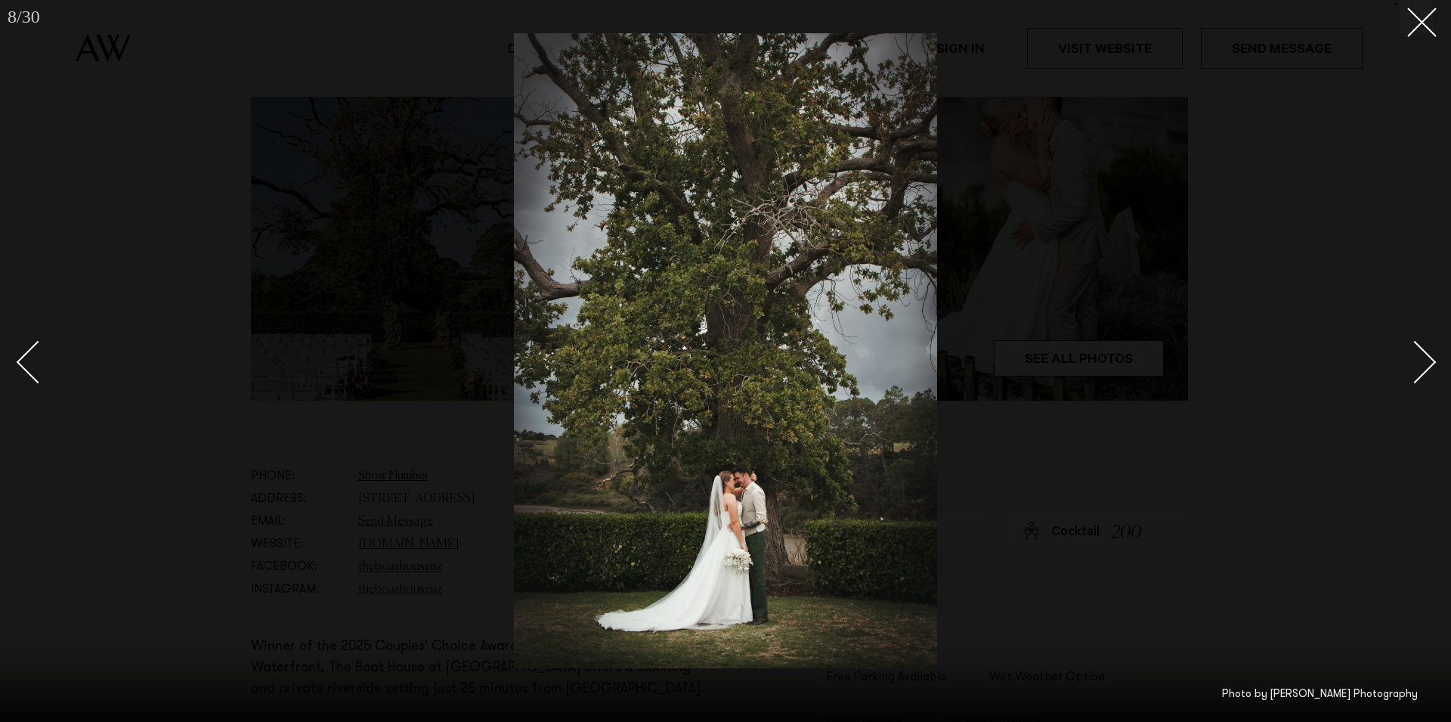
click at [1415, 374] on div "Next slide" at bounding box center [1414, 361] width 43 height 43
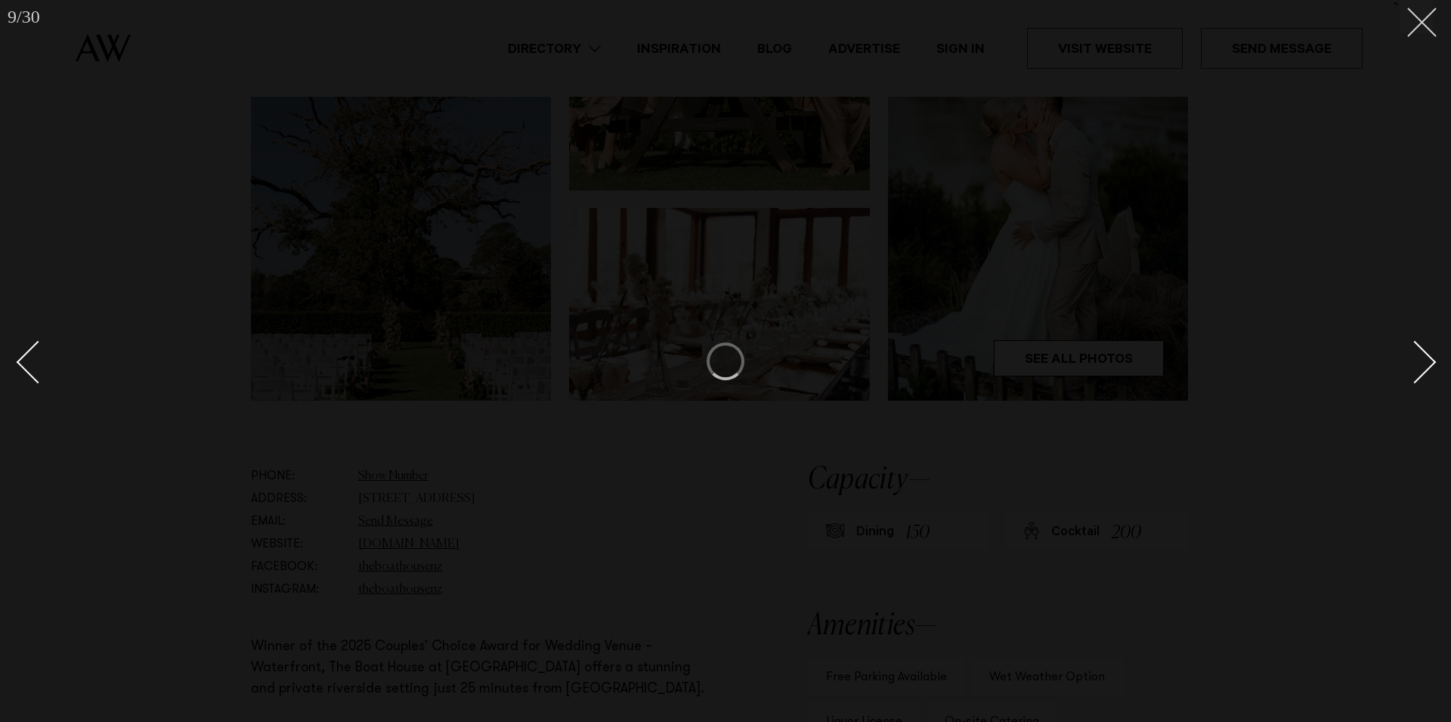
click at [1417, 20] on icon at bounding box center [1416, 17] width 18 height 18
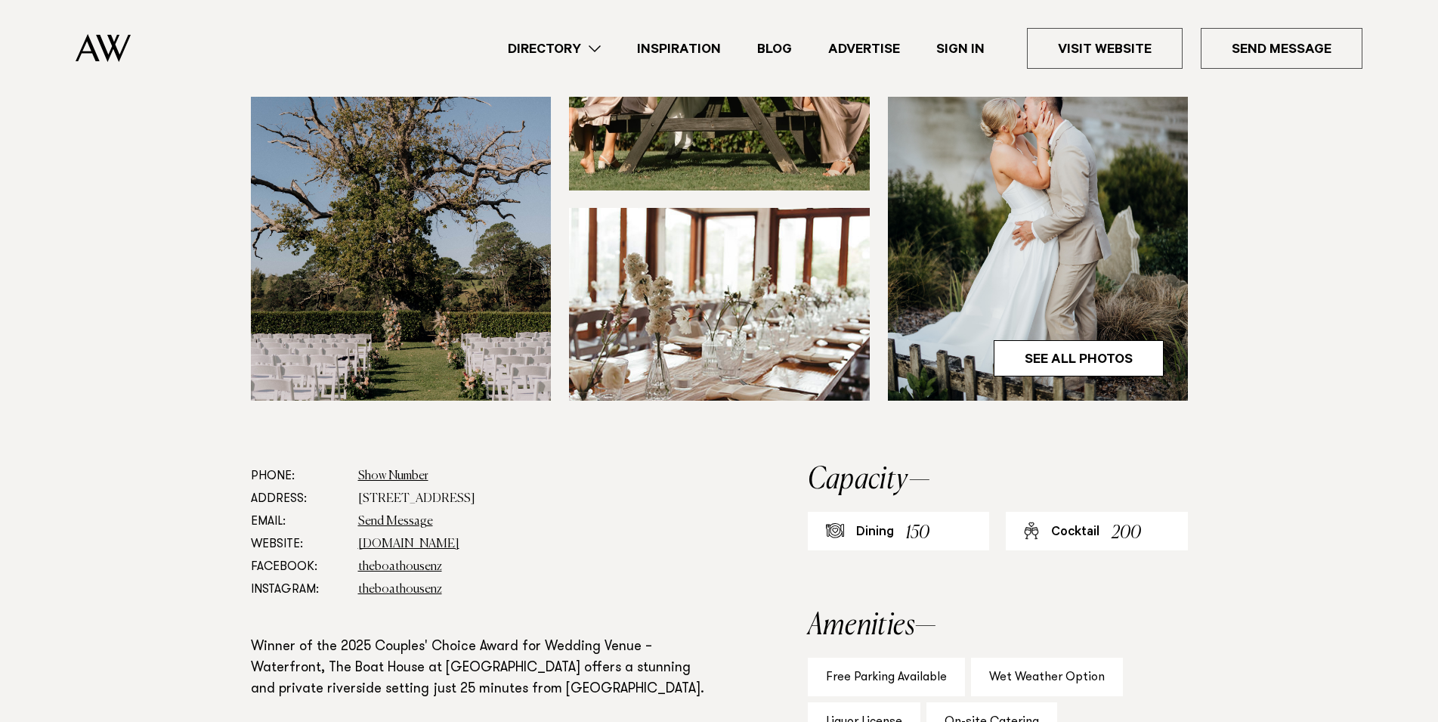
drag, startPoint x: 529, startPoint y: 502, endPoint x: 360, endPoint y: 503, distance: 168.5
click at [360, 503] on dd "68 Queen Street, Riverhead 0820" at bounding box center [534, 498] width 352 height 23
copy dd "68 Queen Street, Riverhead 0820"
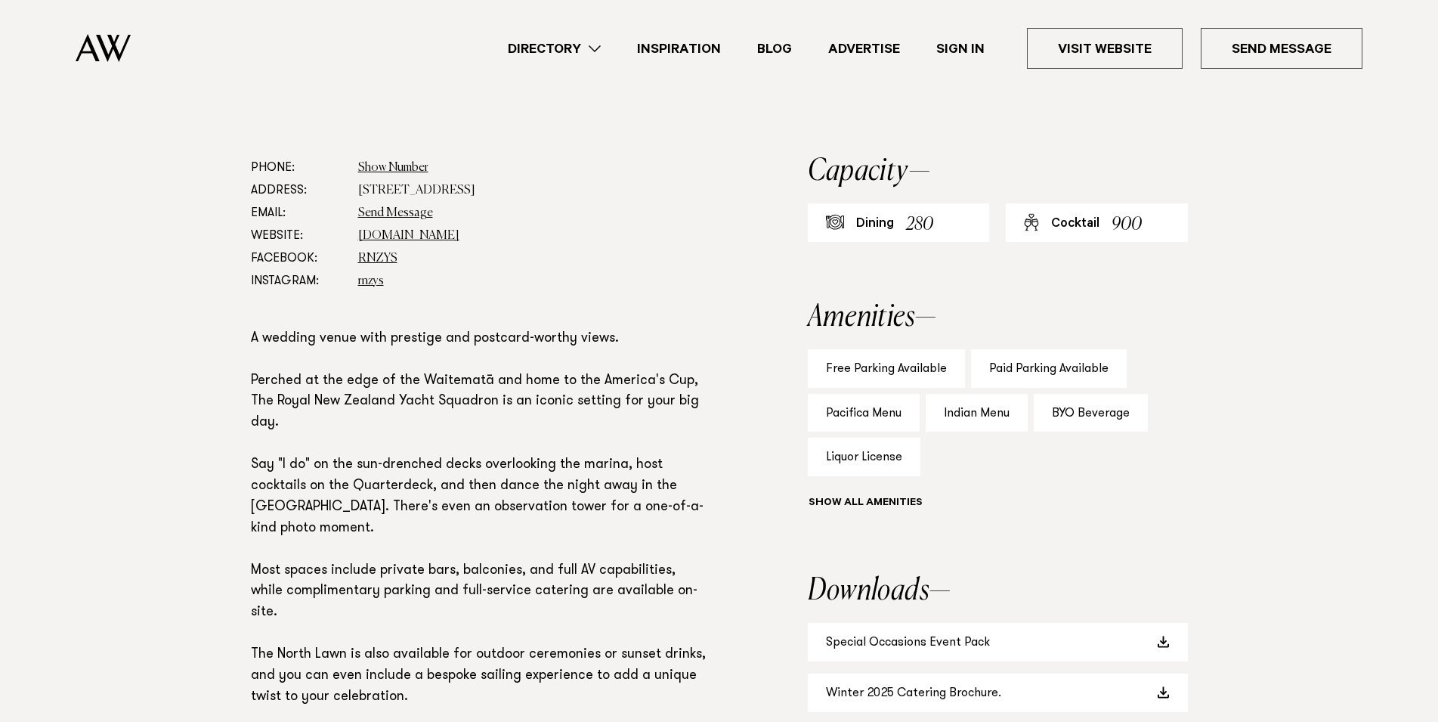
scroll to position [771, 0]
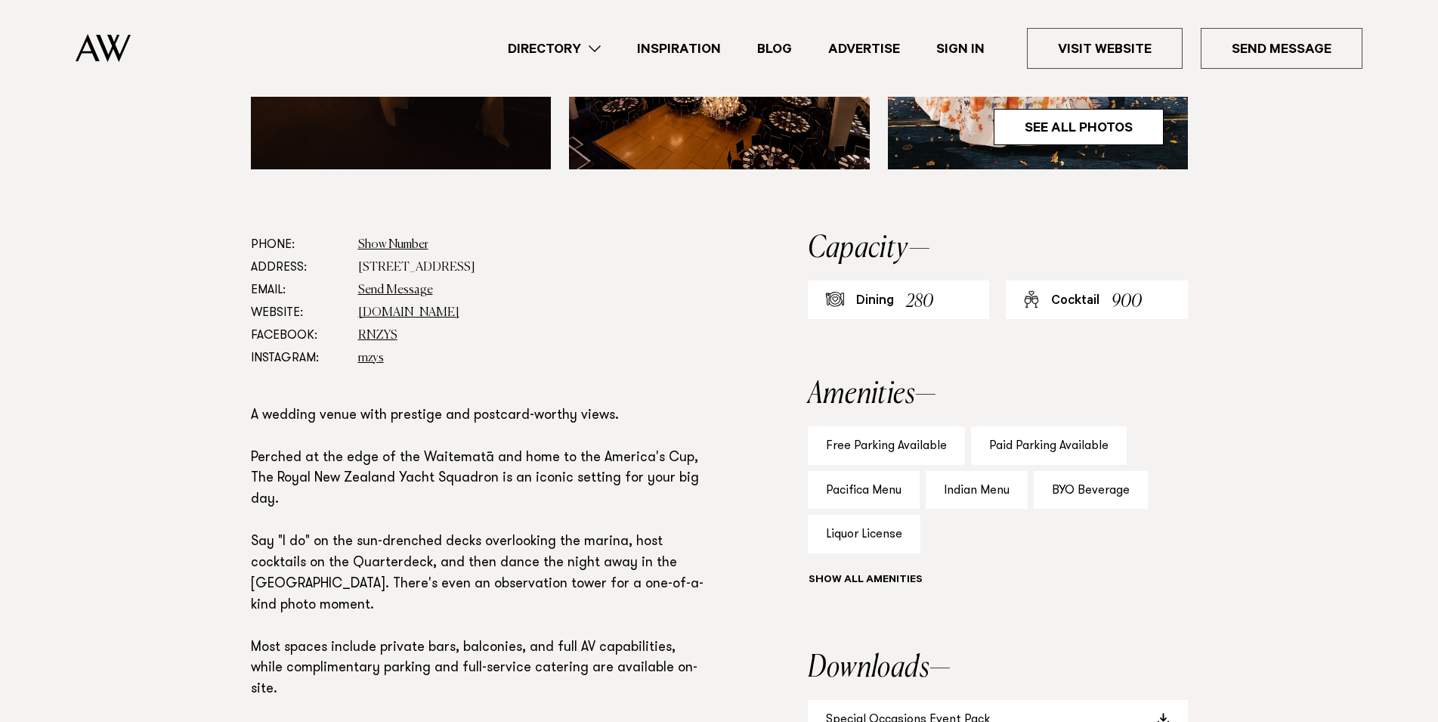
drag, startPoint x: 590, startPoint y: 273, endPoint x: 351, endPoint y: 261, distance: 239.8
click at [351, 261] on dl "Phone: Show Number [PHONE_NUMBER] Address: [STREET_ADDRESS] Email: Send Message…" at bounding box center [480, 302] width 459 height 136
copy dl "[STREET_ADDRESS]"
click at [663, 314] on dd "rnzys.org.nz" at bounding box center [534, 313] width 352 height 23
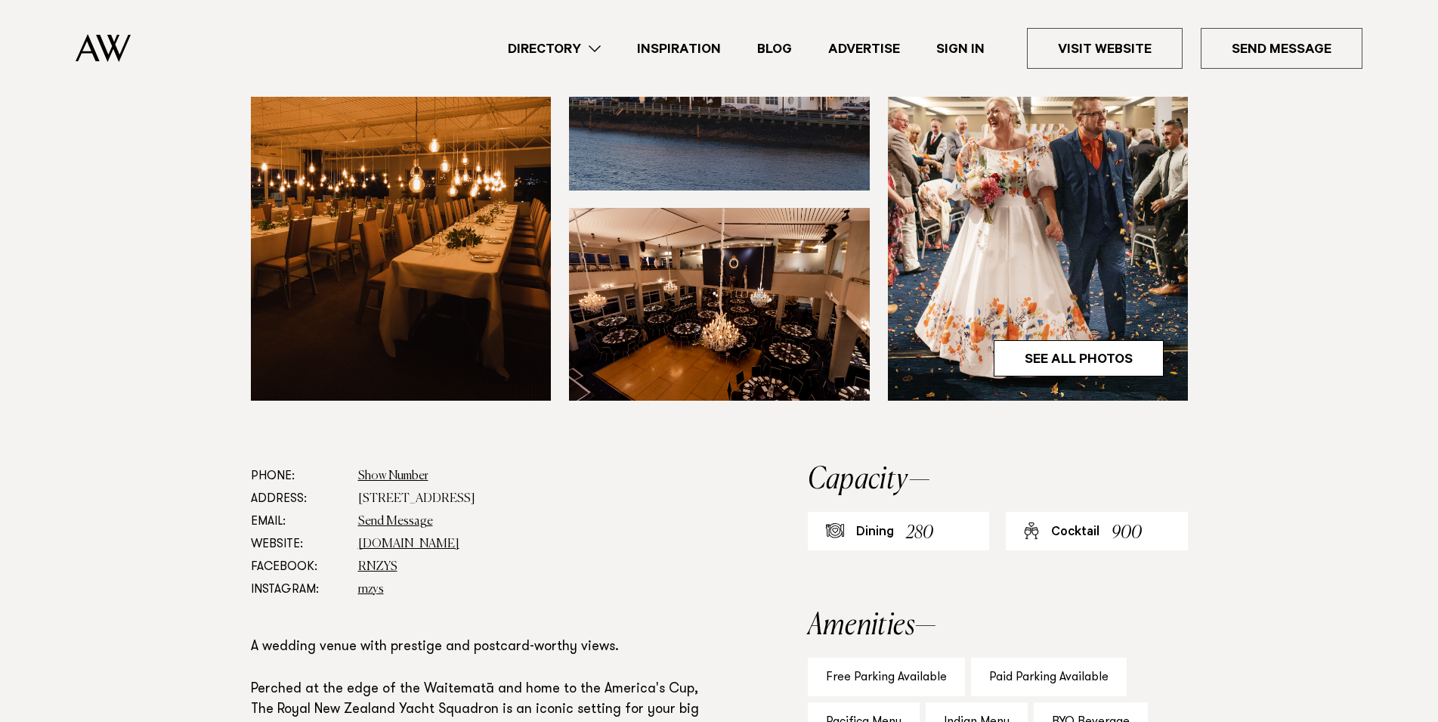
scroll to position [462, 0]
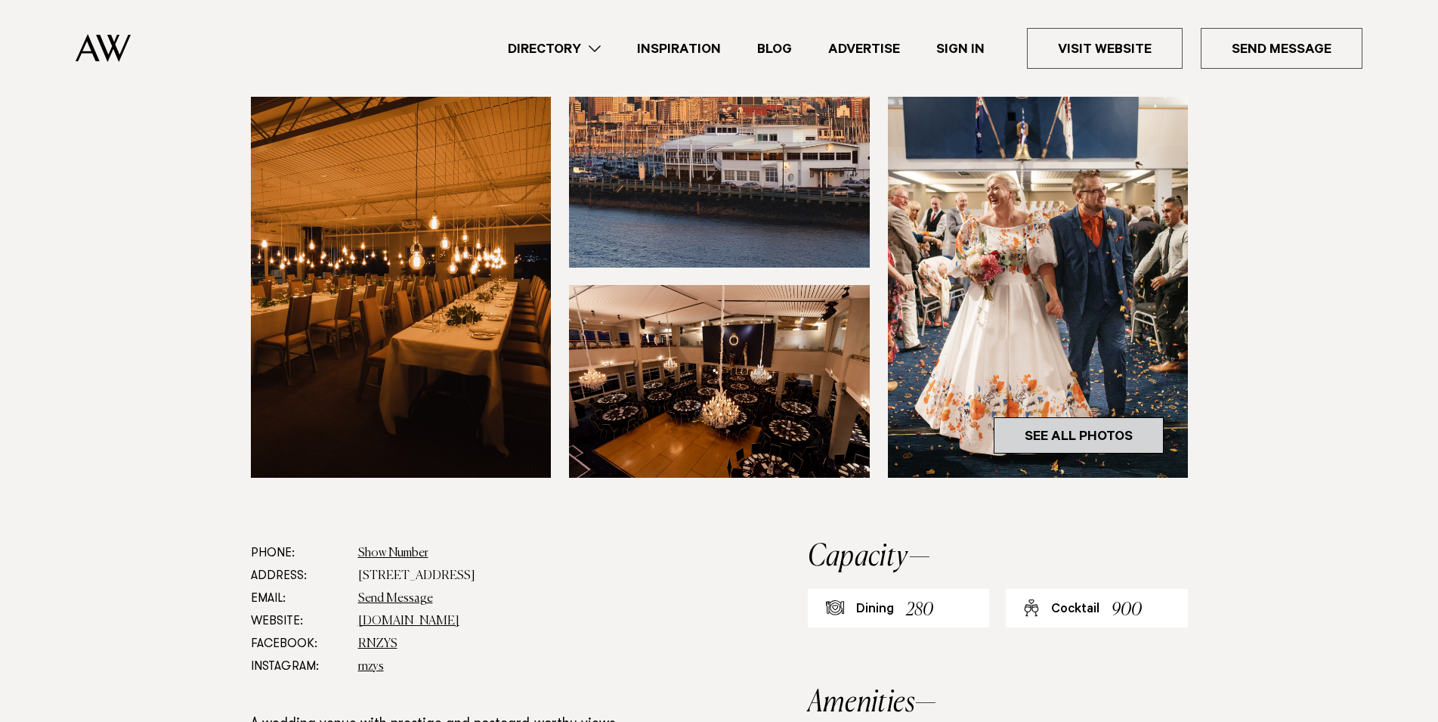
click at [1015, 422] on link "See All Photos" at bounding box center [1079, 435] width 170 height 36
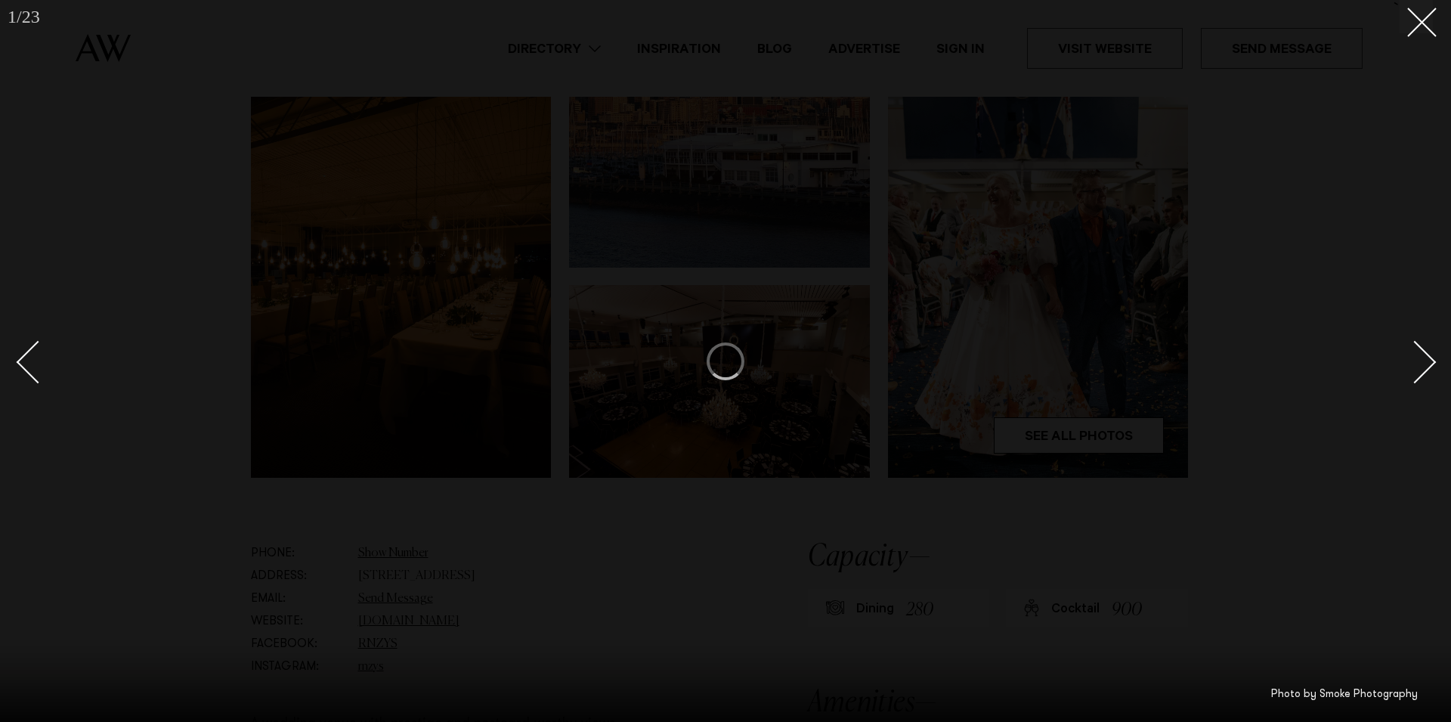
click at [1411, 356] on div "Next slide" at bounding box center [1414, 361] width 43 height 43
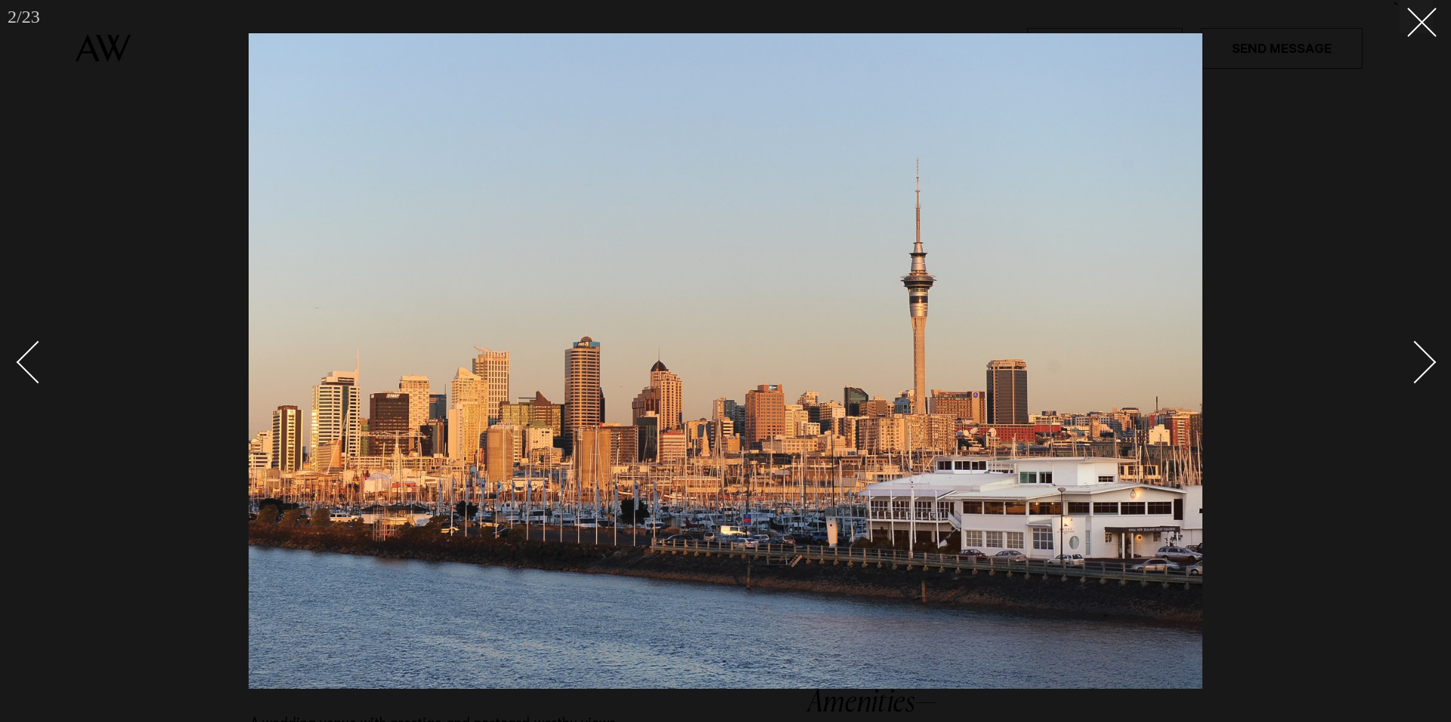
click at [1412, 356] on div "Next slide" at bounding box center [1414, 361] width 43 height 43
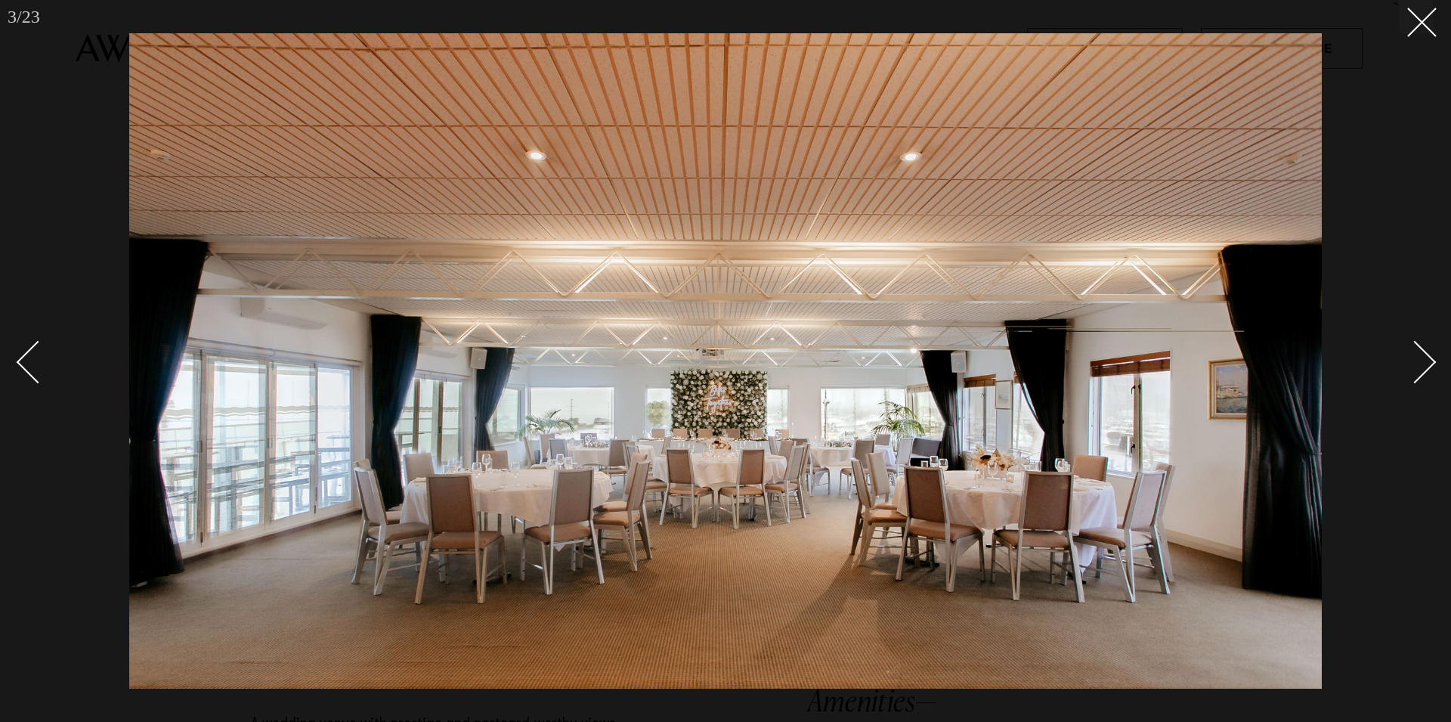
click at [1415, 357] on div "Next slide" at bounding box center [1414, 361] width 43 height 43
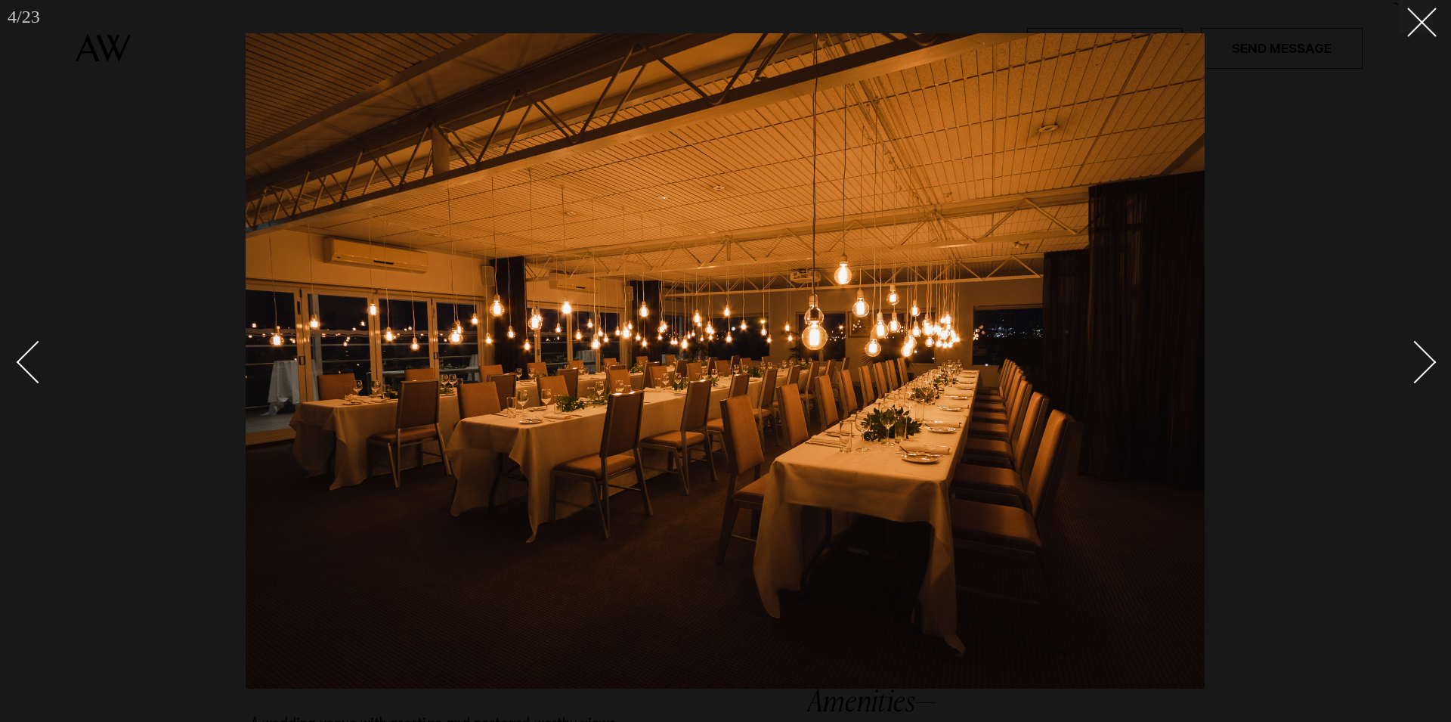
click at [1416, 357] on div "Next slide" at bounding box center [1414, 361] width 43 height 43
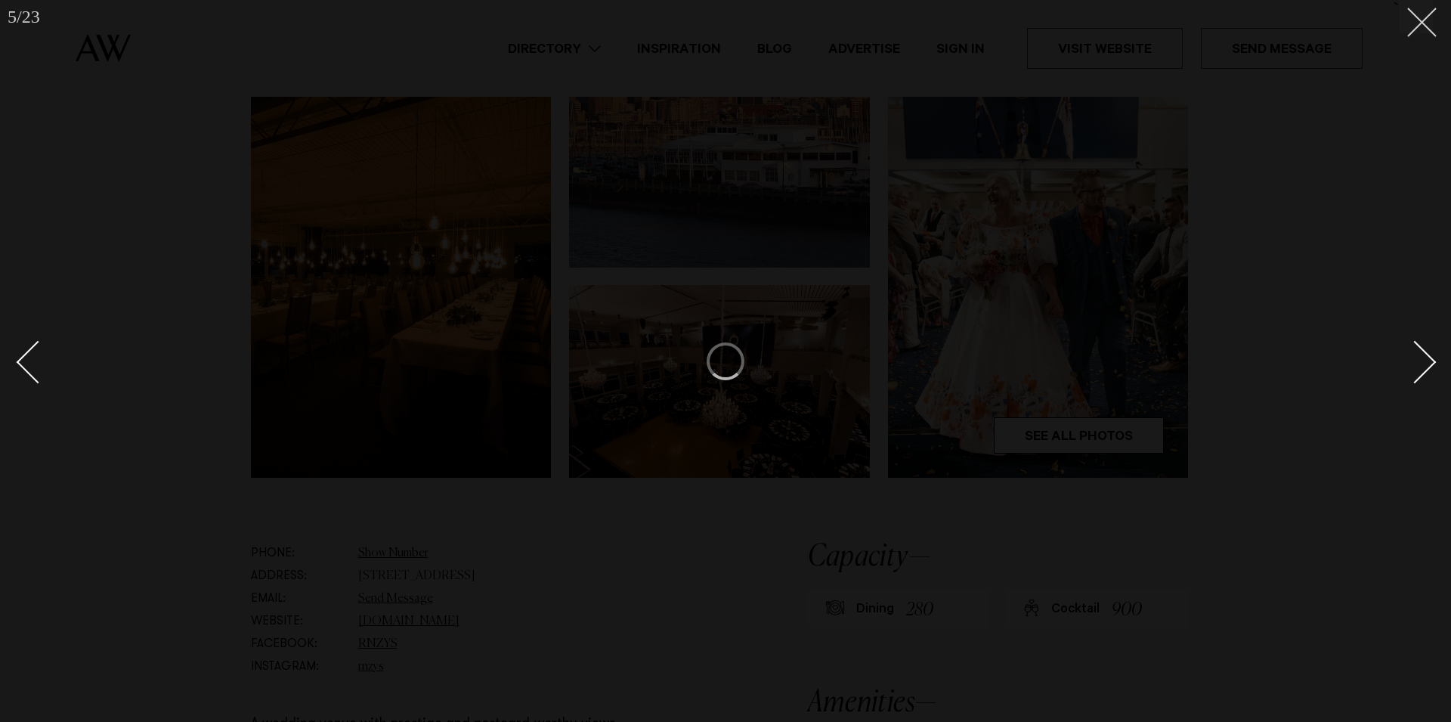
click at [1419, 25] on line at bounding box center [1422, 22] width 28 height 28
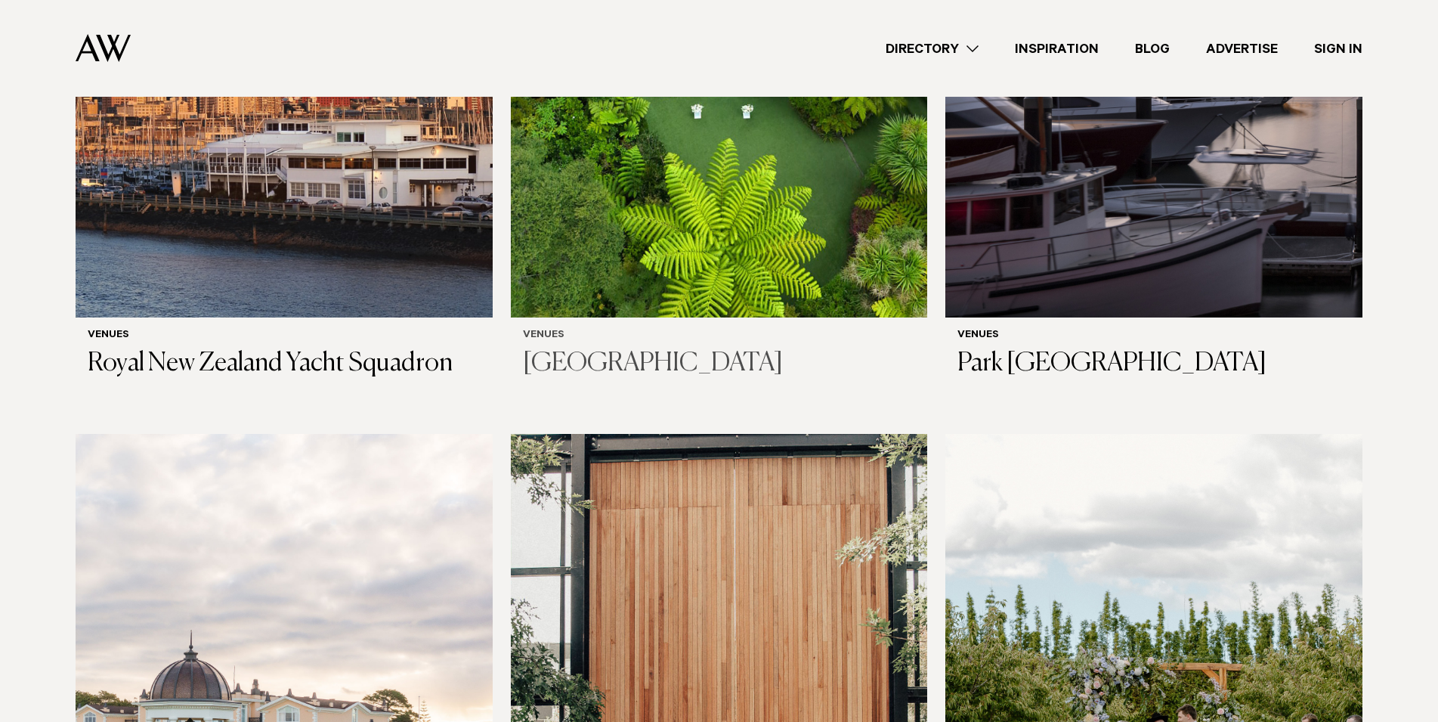
scroll to position [2004, 0]
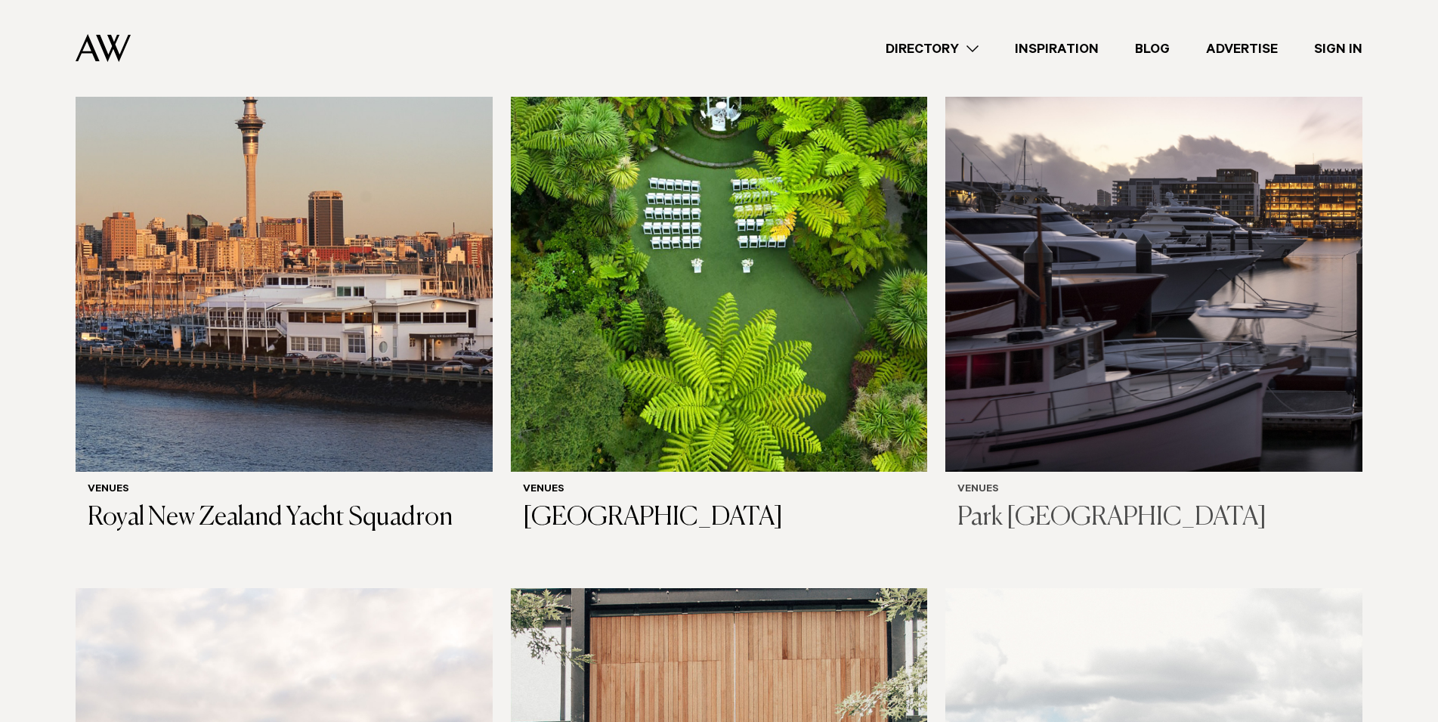
click at [1152, 264] on img at bounding box center [1153, 191] width 417 height 559
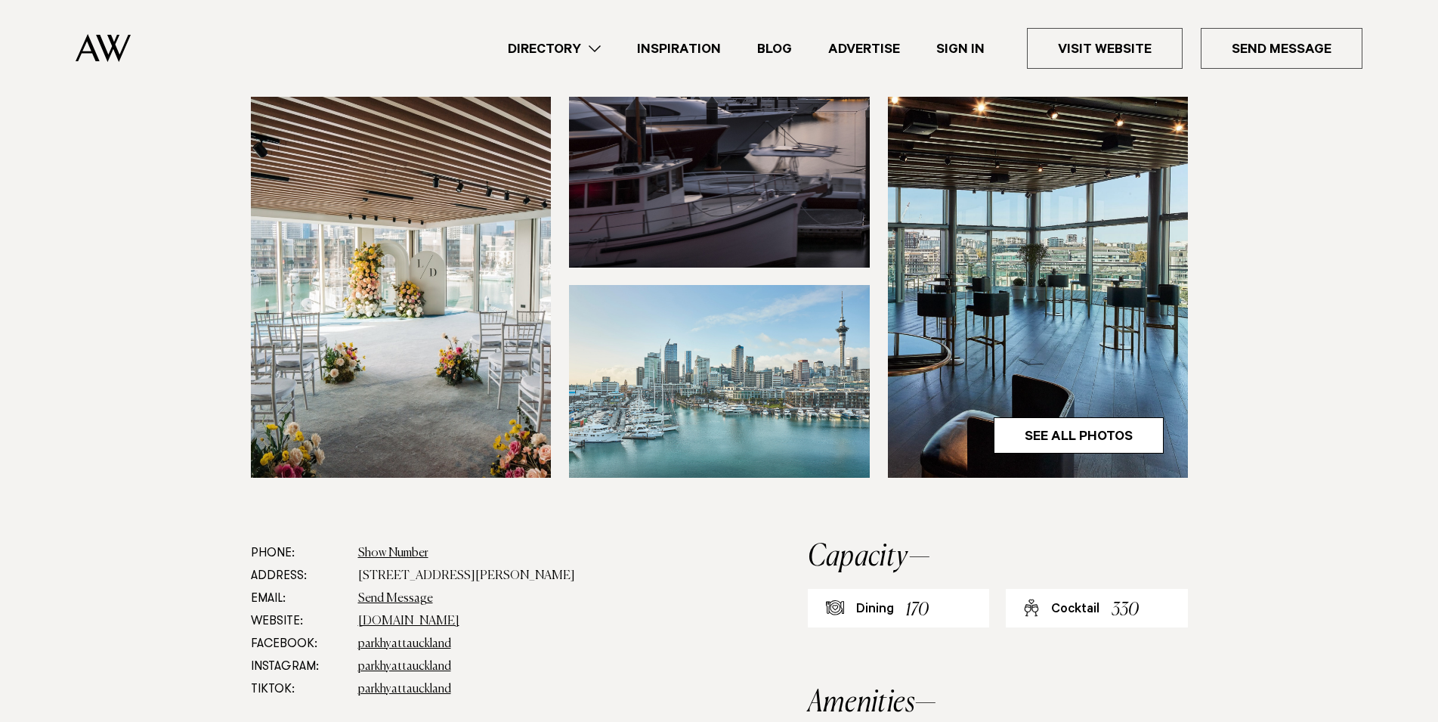
scroll to position [771, 0]
